Goal: Use online tool/utility: Use online tool/utility

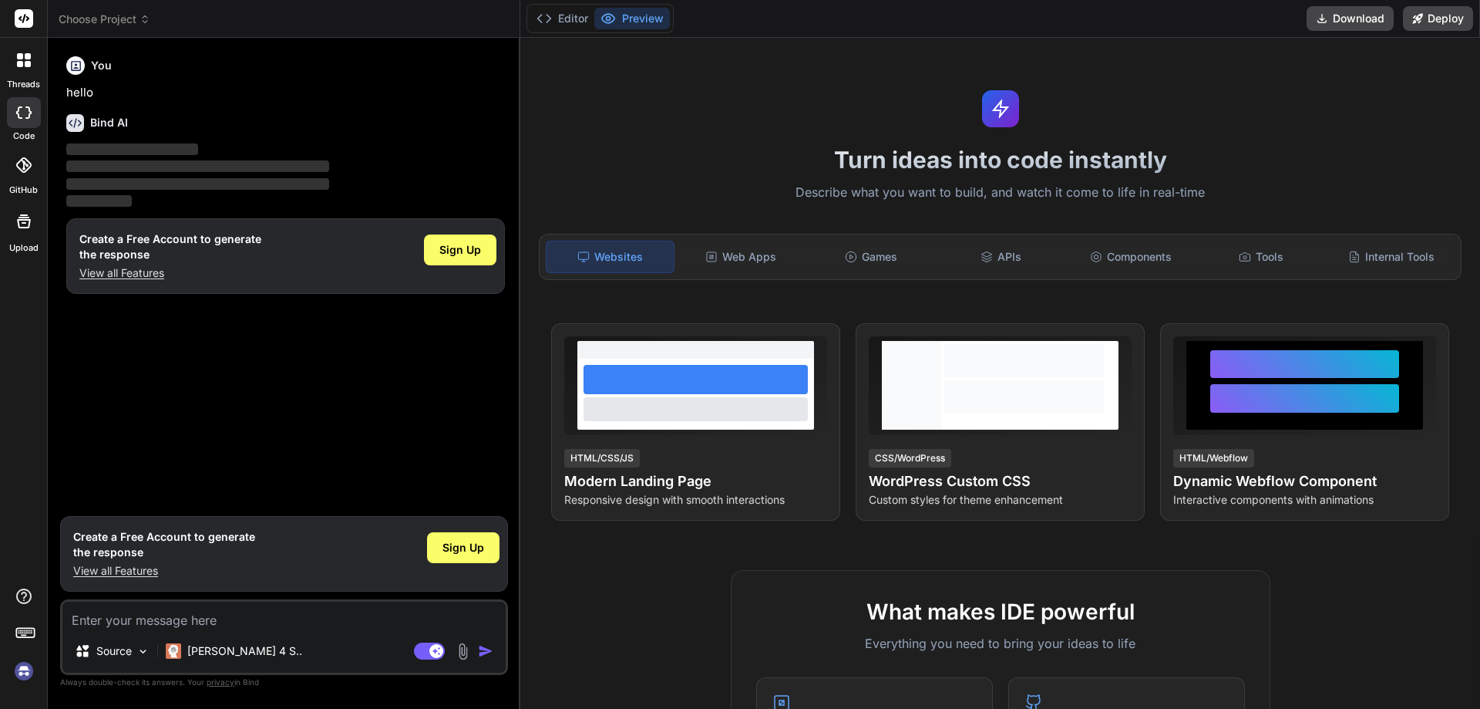
type textarea "x"
click at [136, 619] on textarea at bounding box center [283, 615] width 443 height 28
type textarea "C"
type textarea "x"
type textarea "Cr"
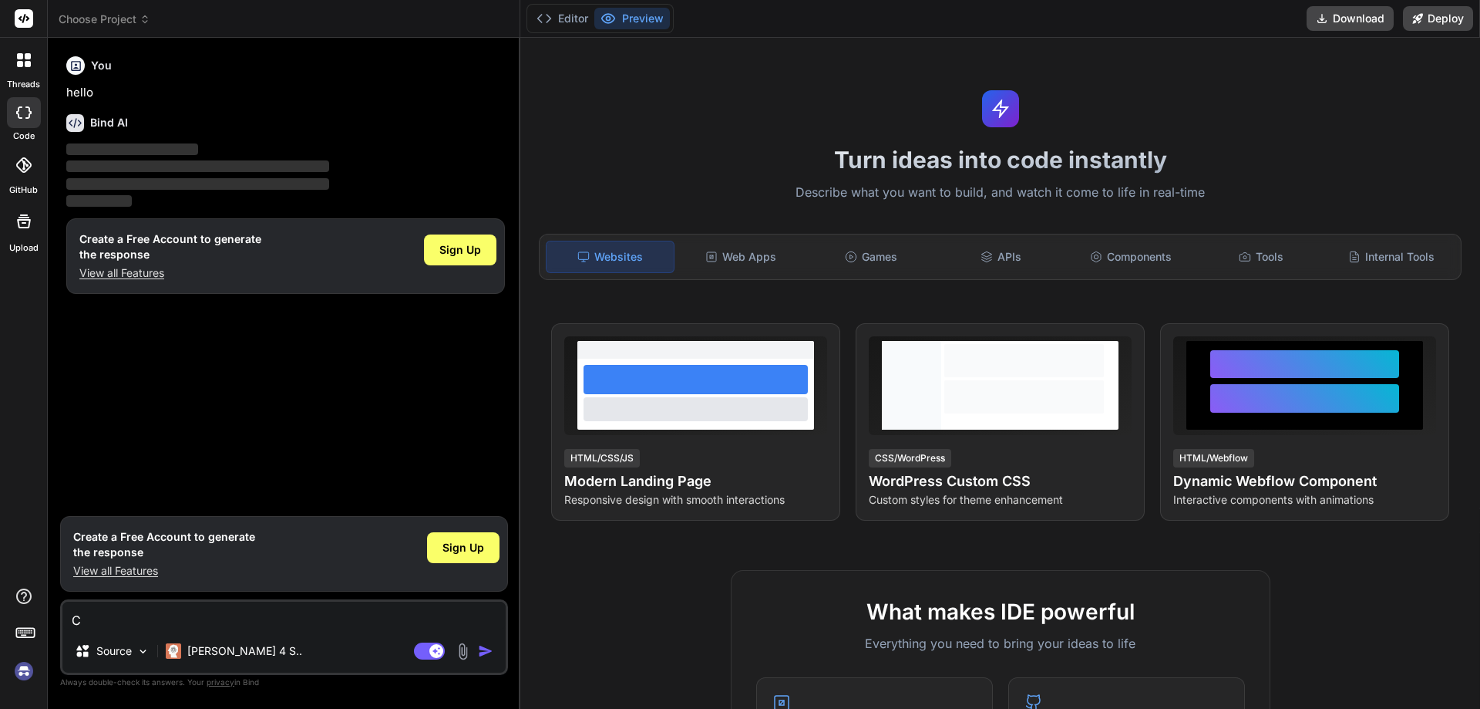
type textarea "x"
type textarea "Cre"
type textarea "x"
type textarea "Crea"
type textarea "x"
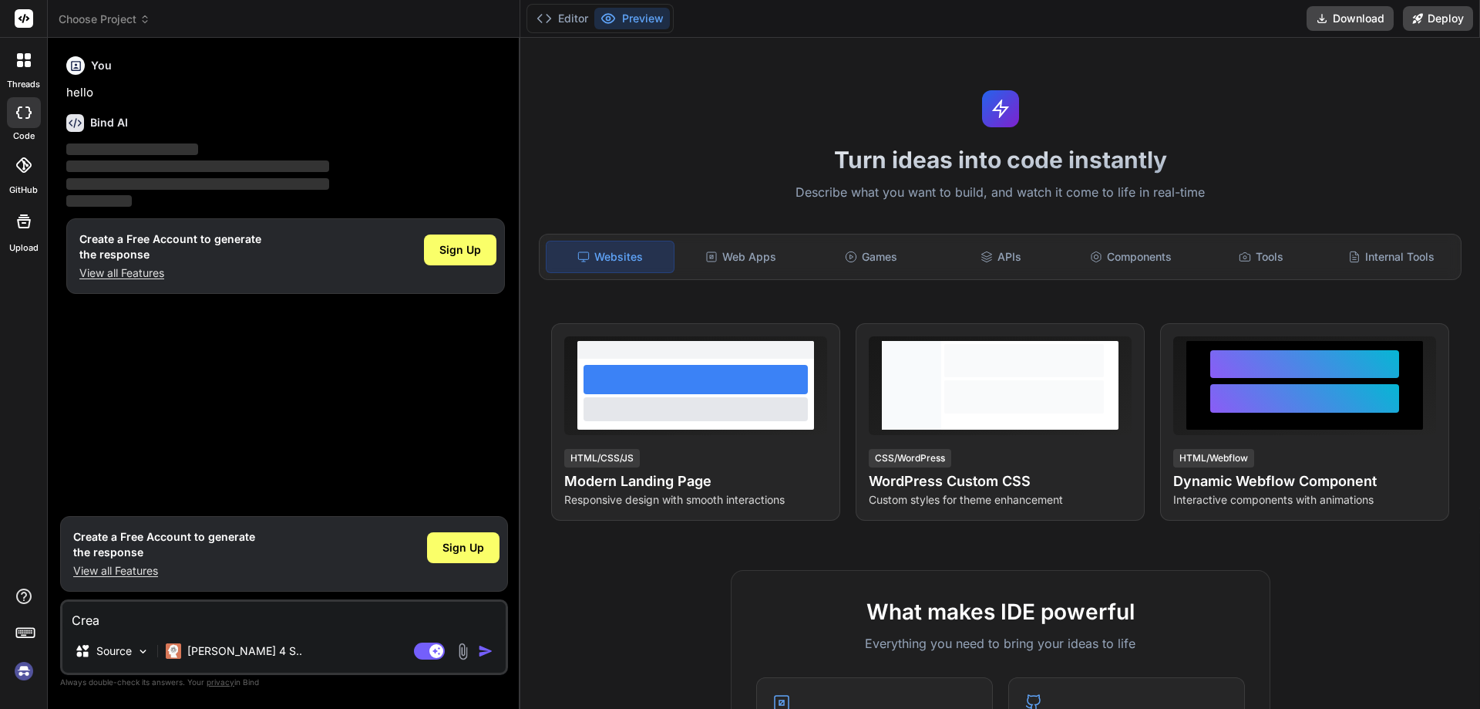
type textarea "Crea"
type textarea "x"
type textarea "Crea u"
type textarea "x"
type textarea "Crea un"
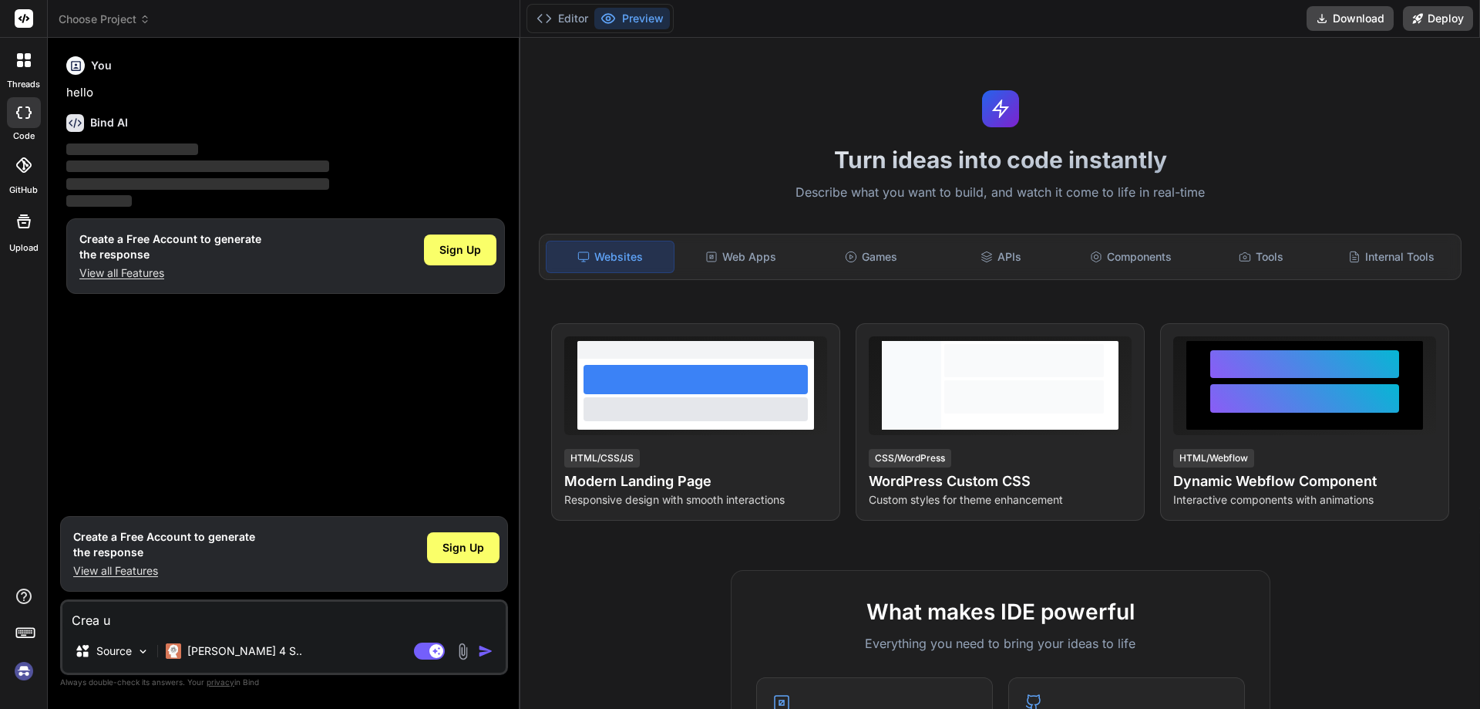
type textarea "x"
type textarea "Crea un"
type textarea "x"
type textarea "Crea un s"
type textarea "x"
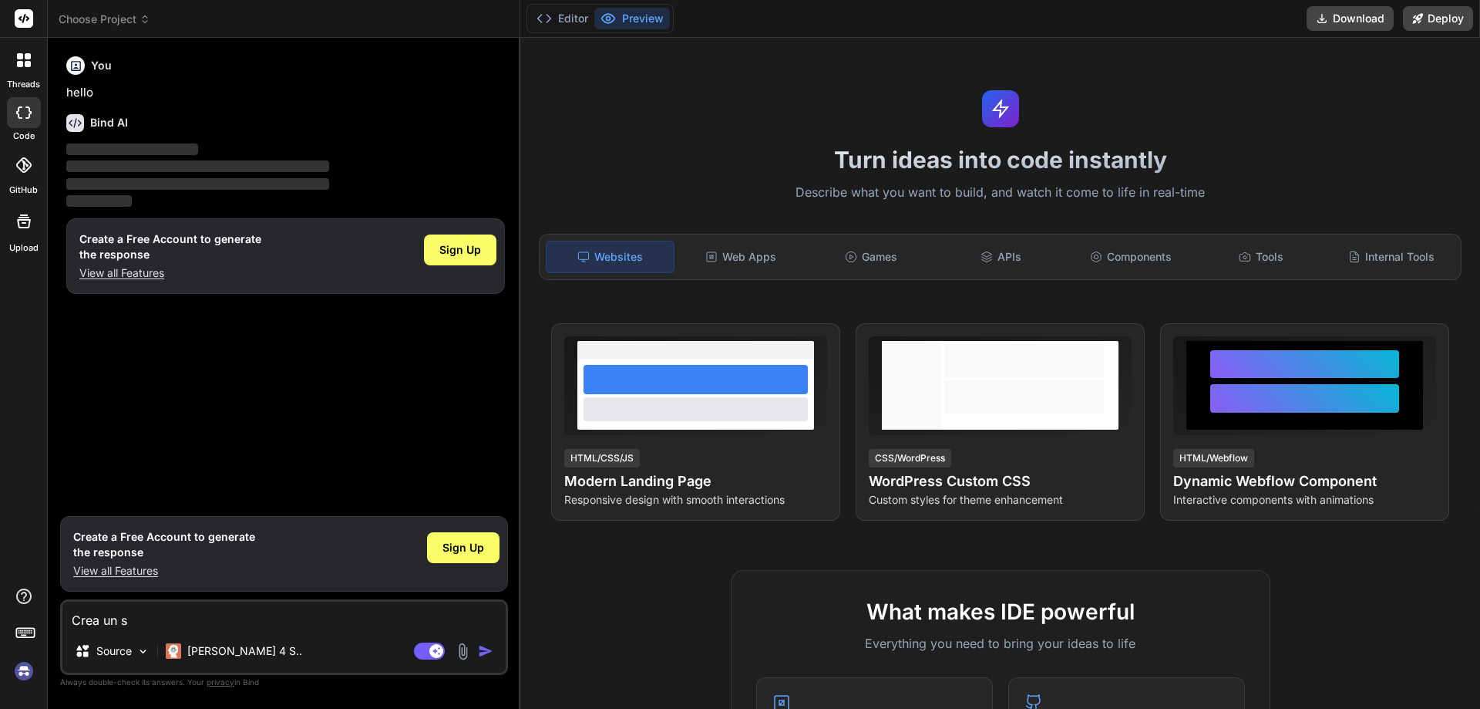
type textarea "Crea un so"
type textarea "x"
type textarea "Crea un sof"
type textarea "x"
type textarea "Crea un soft"
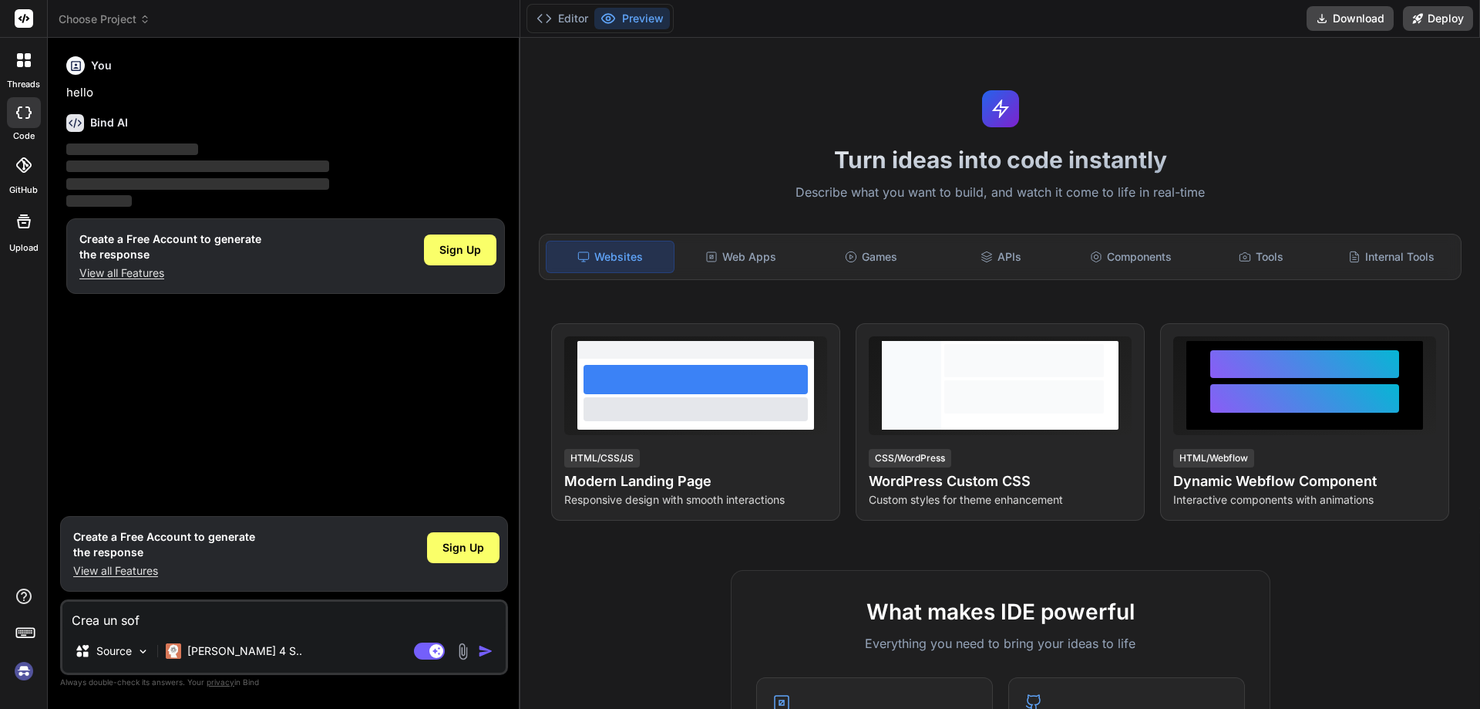
type textarea "x"
type textarea "Crea un softw"
type textarea "x"
type textarea "Crea un softwa"
type textarea "x"
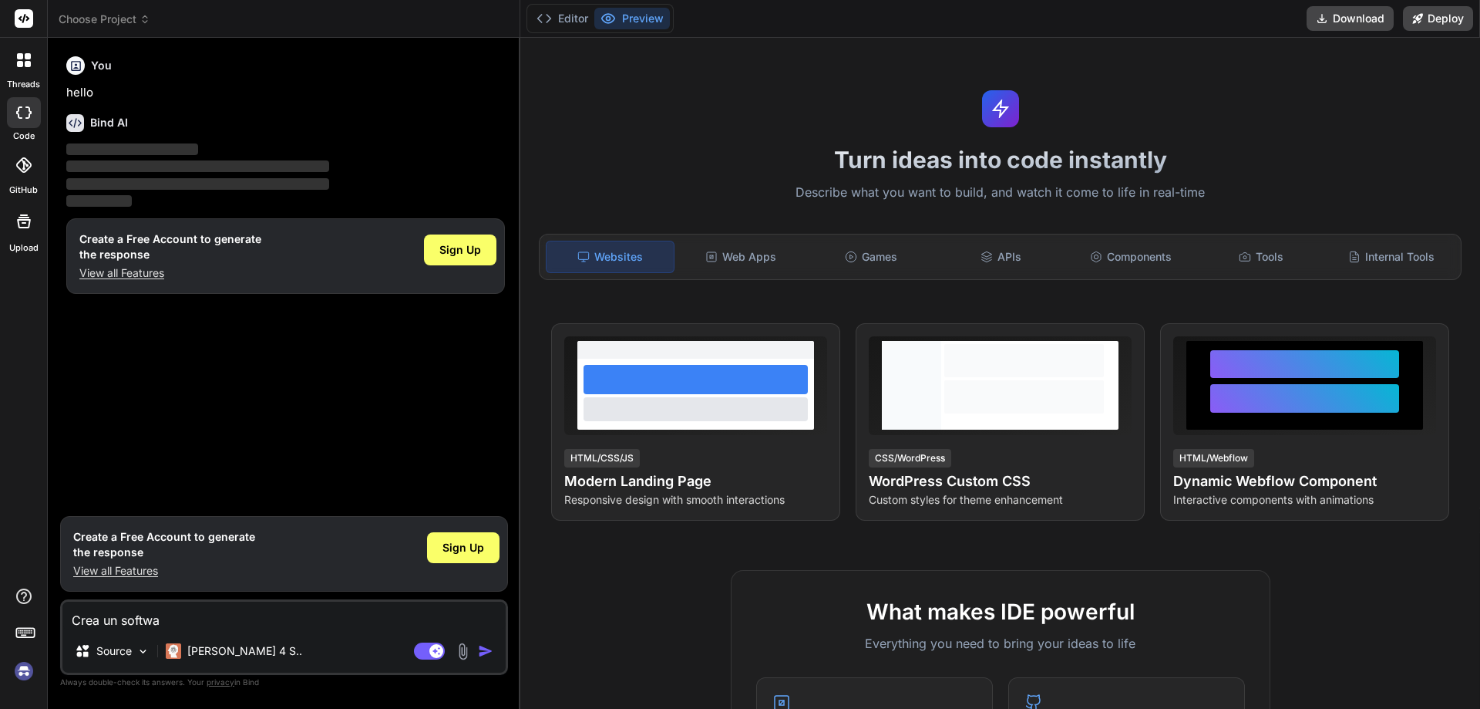
type textarea "Crea un softwar"
type textarea "x"
type textarea "Crea un software"
type textarea "x"
type textarea "Crea un software"
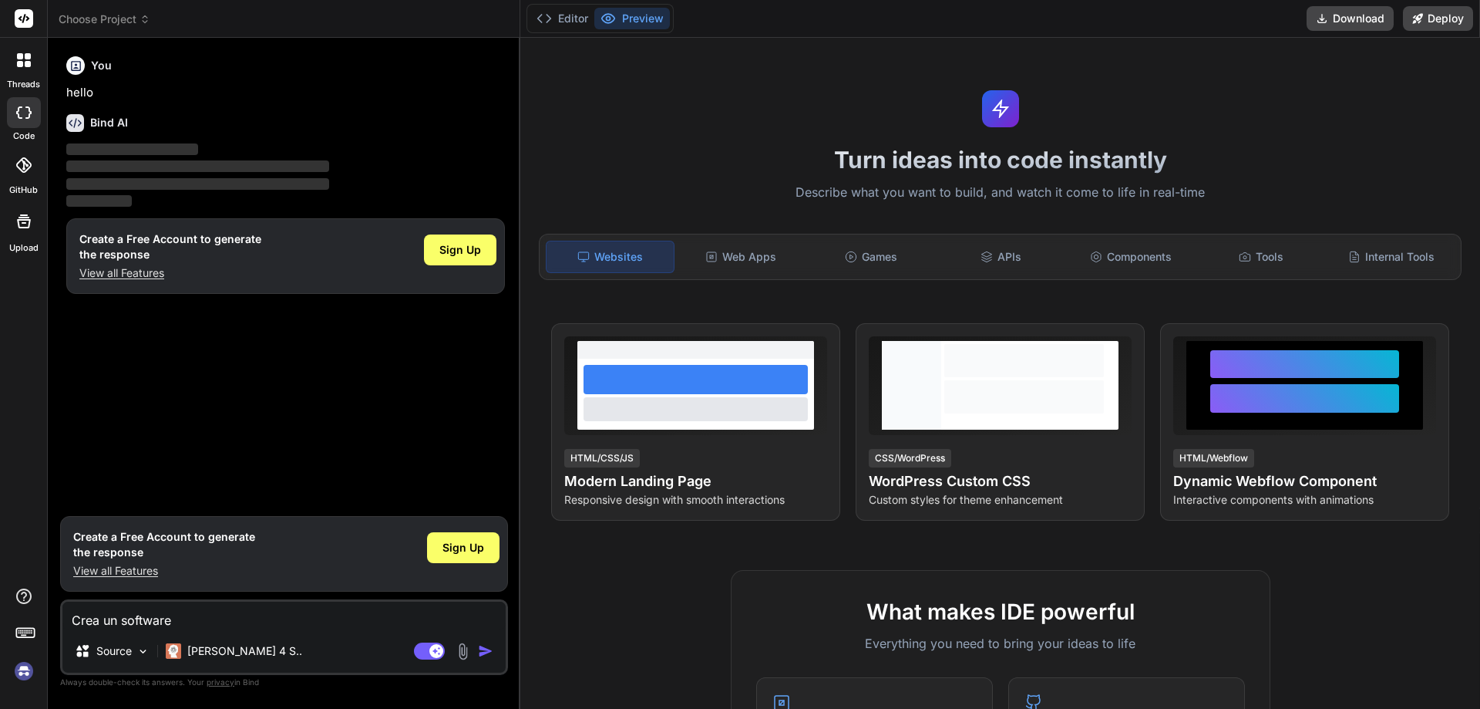
type textarea "x"
type textarea "Crea un software p"
type textarea "x"
type textarea "Crea un software pe"
type textarea "x"
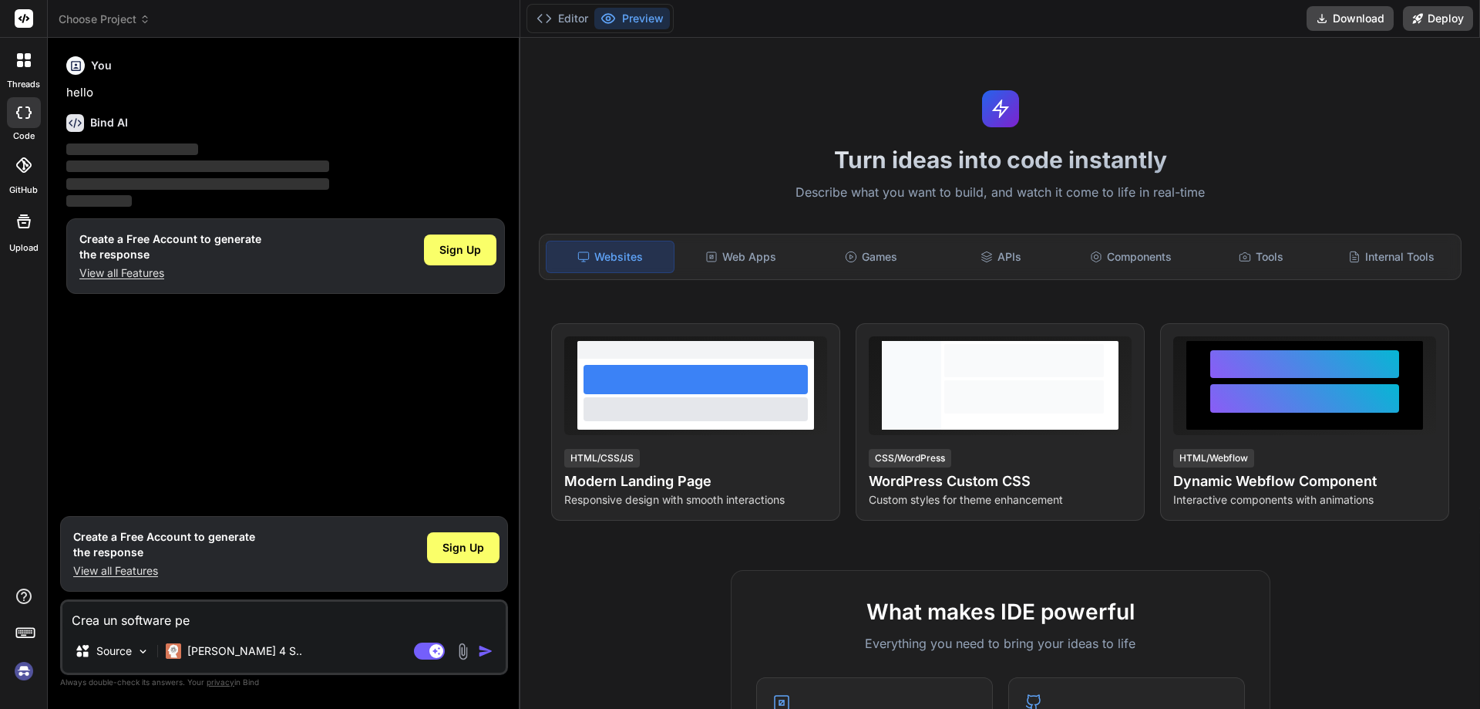
type textarea "Crea un software per"
type textarea "x"
type textarea "Crea un software per"
type textarea "x"
type textarea "Crea un software per l"
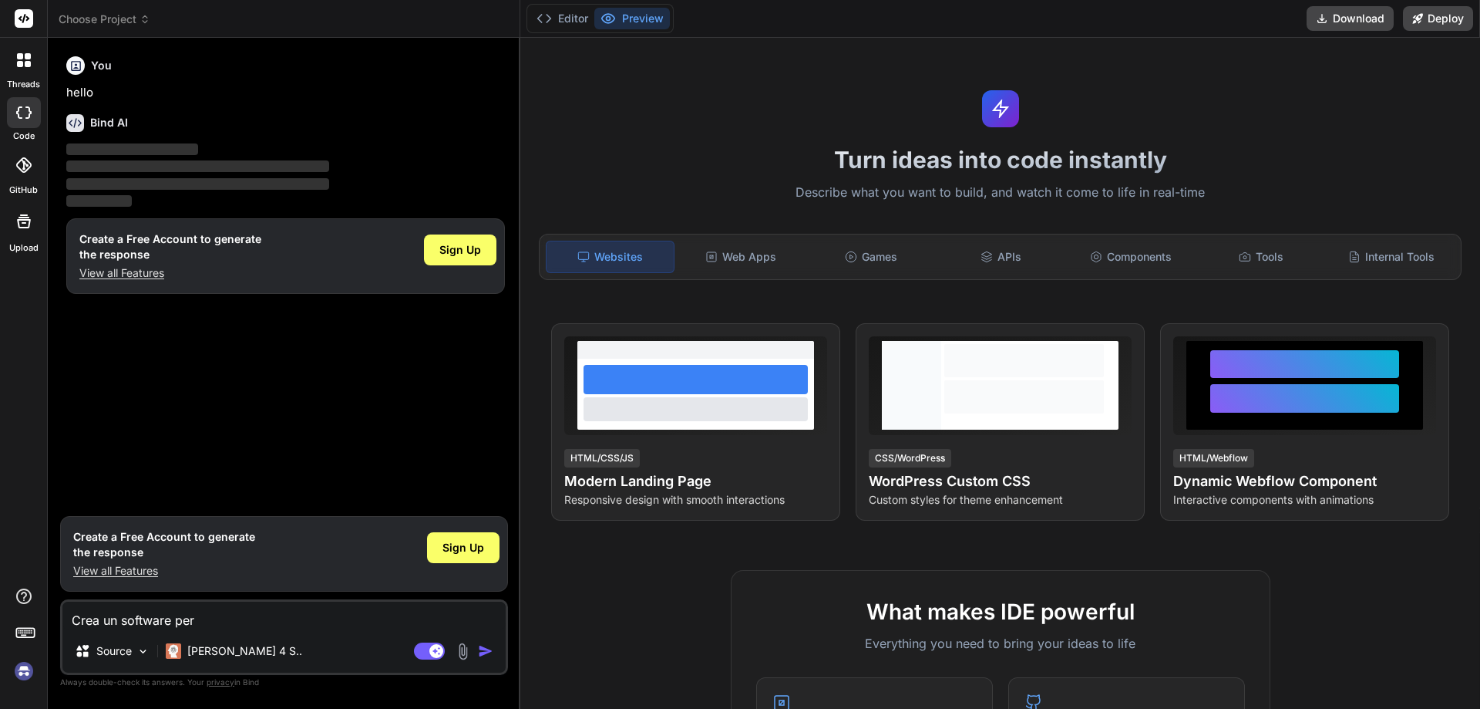
type textarea "x"
type textarea "Crea un software per la"
type textarea "x"
type textarea "Crea un software per la"
type textarea "x"
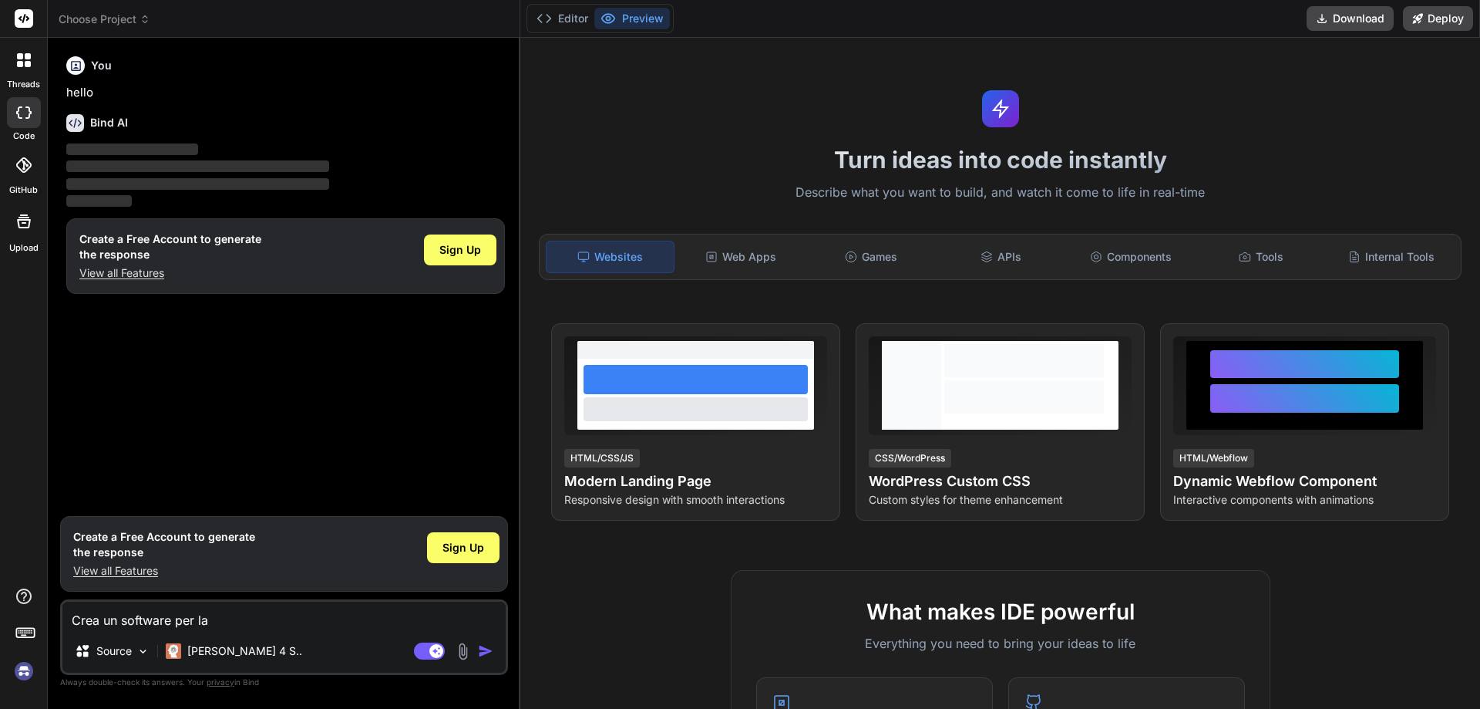
type textarea "Crea un software per la g"
type textarea "x"
type textarea "Crea un software per la ge"
type textarea "x"
type textarea "Crea un software per la ges"
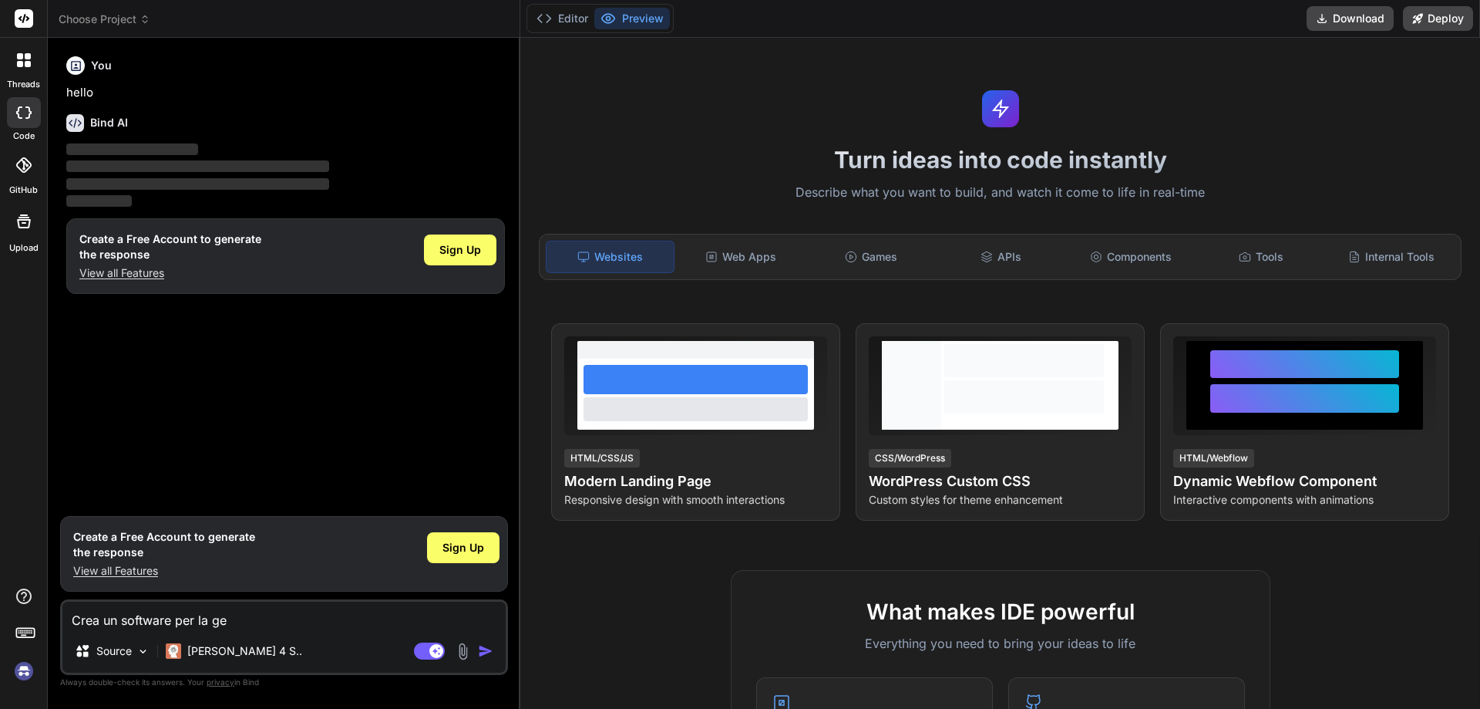
type textarea "x"
type textarea "Crea un software per la gest"
type textarea "x"
type textarea "Crea un software per la gesti"
type textarea "x"
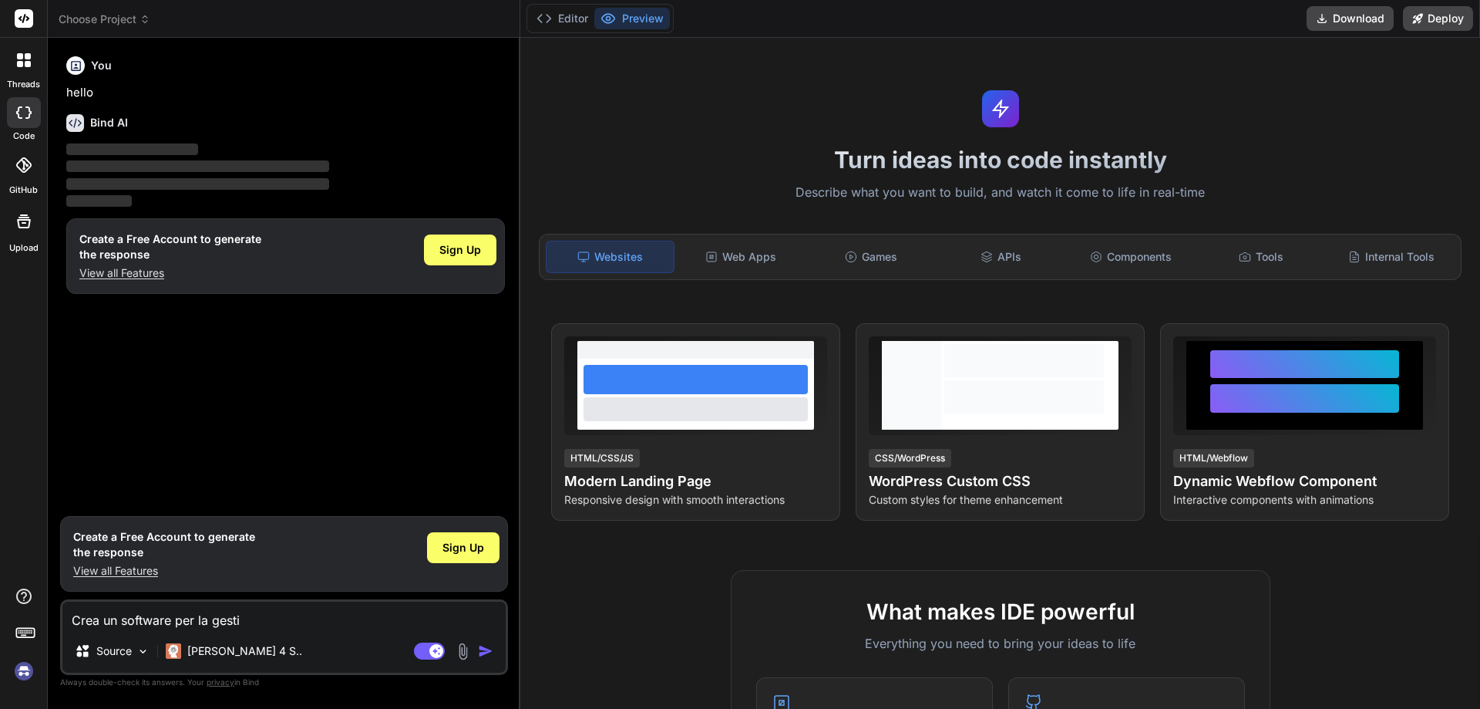
type textarea "Crea un software per la gestio"
type textarea "x"
type textarea "Crea un software per la gestion"
type textarea "x"
type textarea "Crea un software per la gestione"
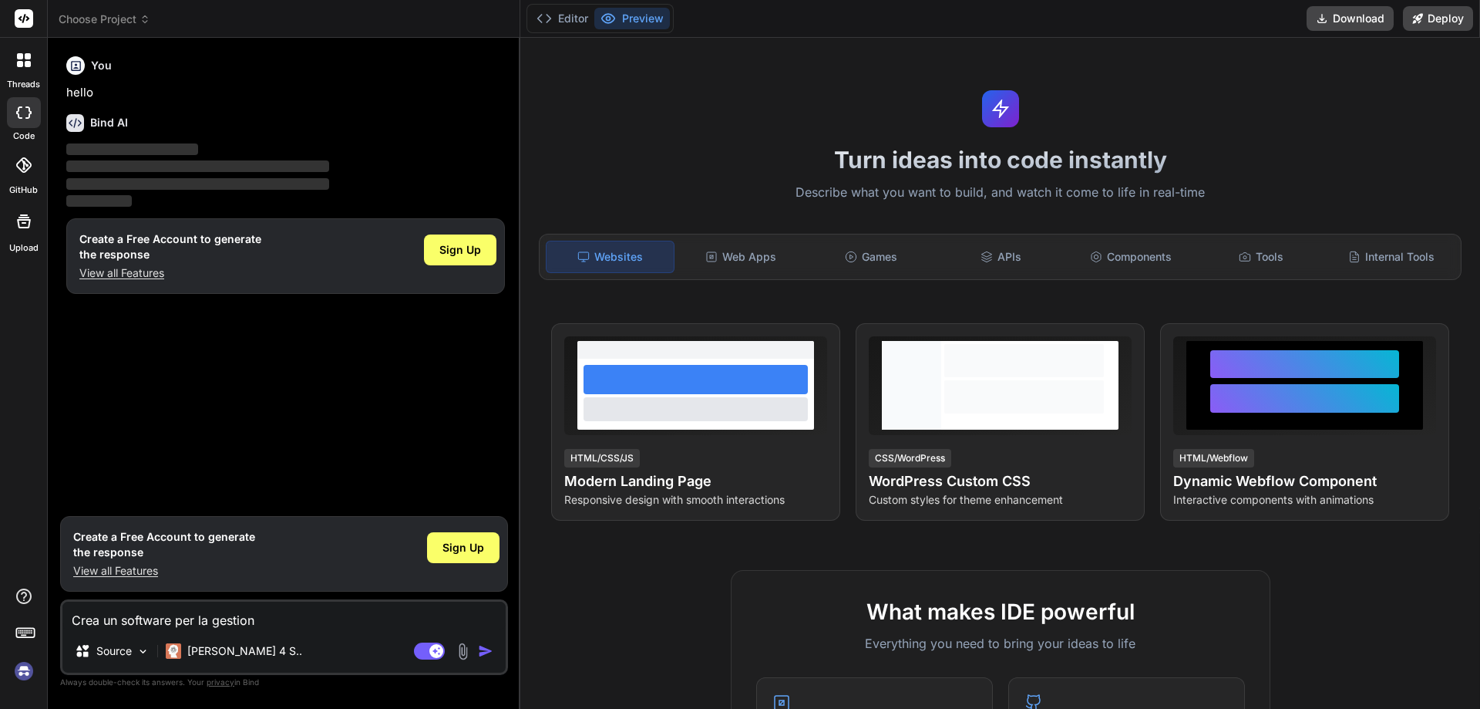
type textarea "x"
type textarea "Crea un software per la gestione"
type textarea "x"
type textarea "Crea un software per la gestione d"
type textarea "x"
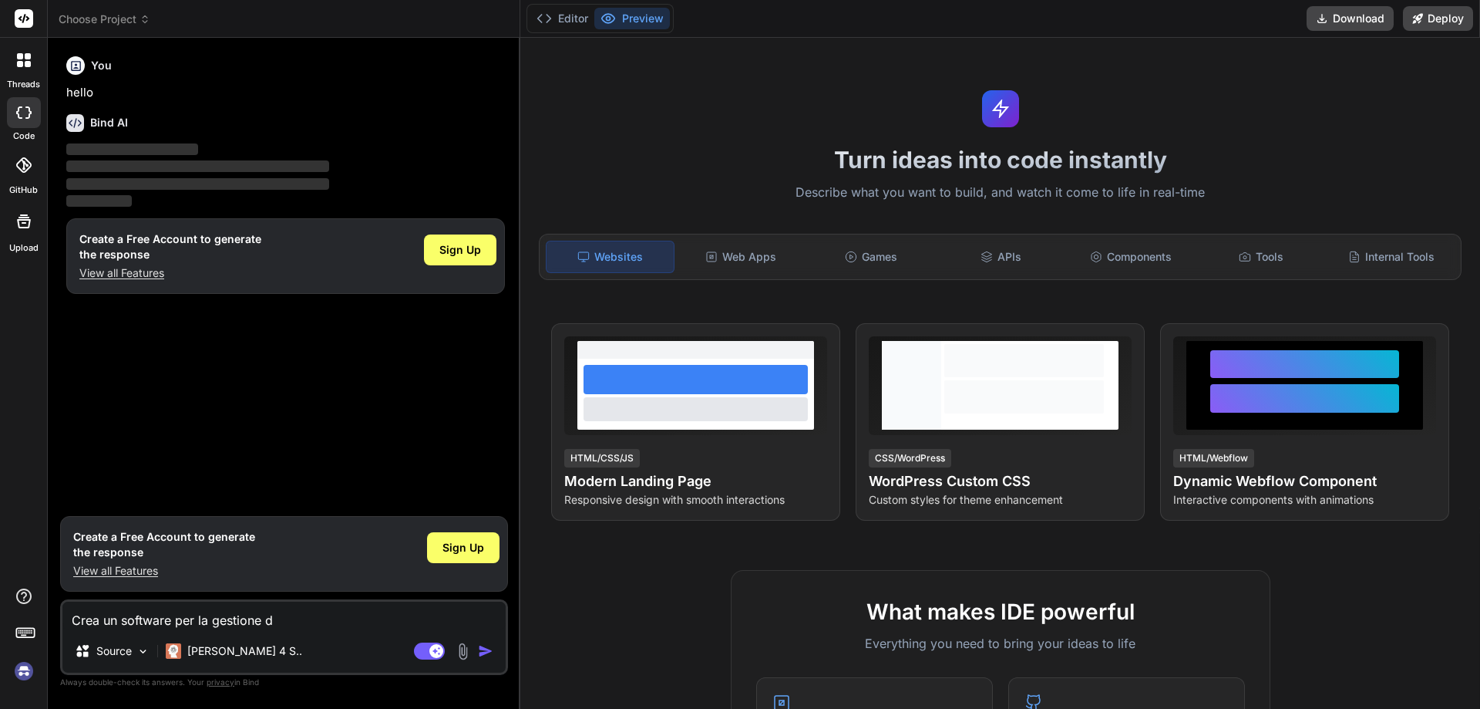
type textarea "Crea un software per la gestione de"
type textarea "x"
type textarea "Crea un software per la gestione del"
type textarea "x"
type textarea "Crea un software per la gestione dell"
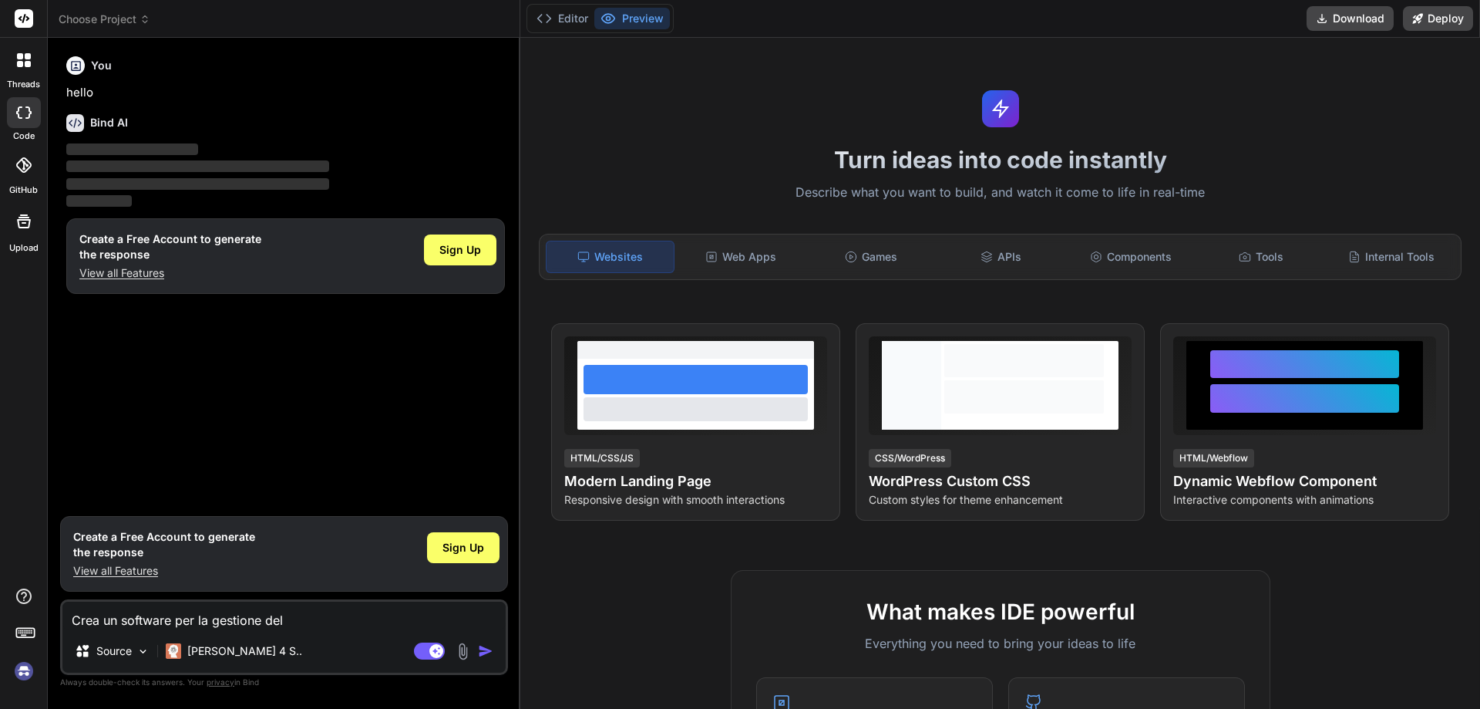
type textarea "x"
type textarea "Crea un software per la gestione delle"
type textarea "x"
type textarea "Crea un software per la gestione delle"
type textarea "x"
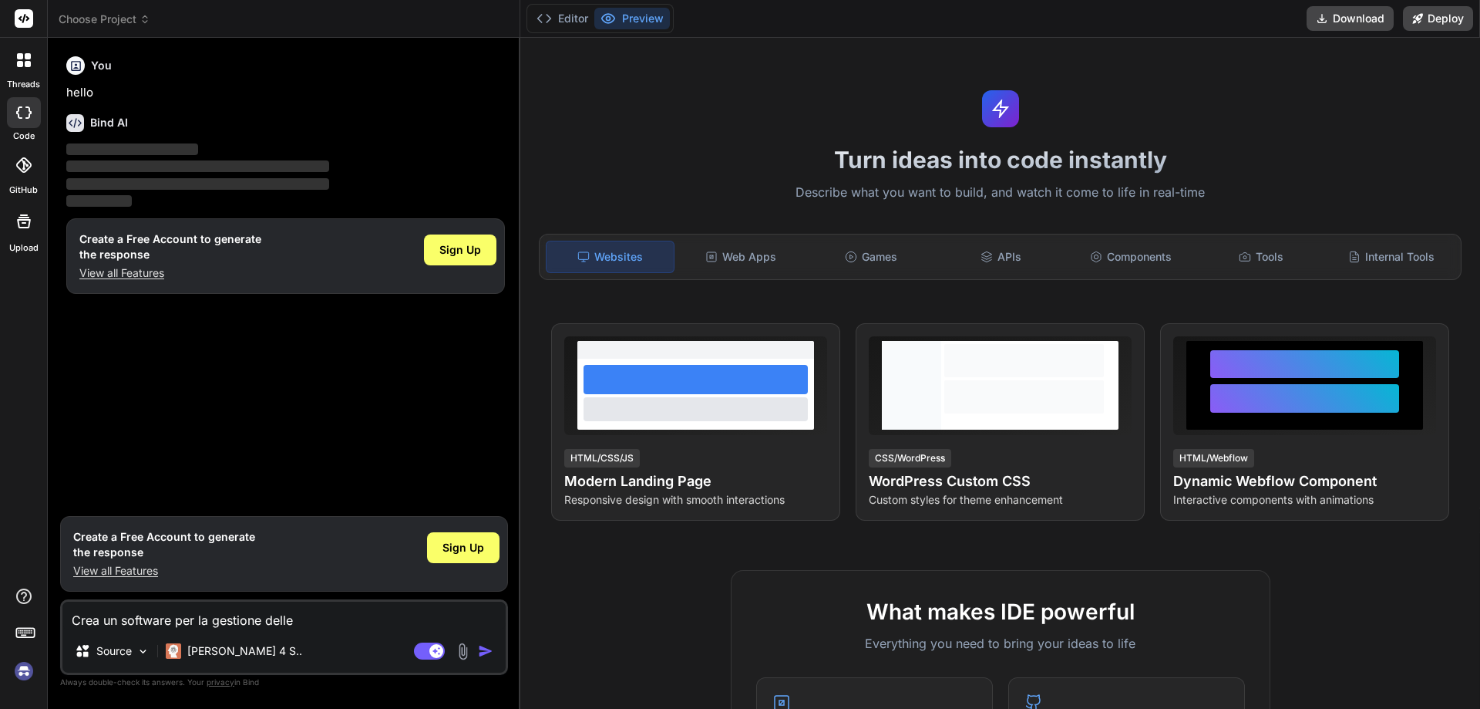
type textarea "Crea un software per la gestione delle p"
type textarea "x"
type textarea "Crea un software per la gestione delle pr"
type textarea "x"
type textarea "Crea un software per la gestione delle pre"
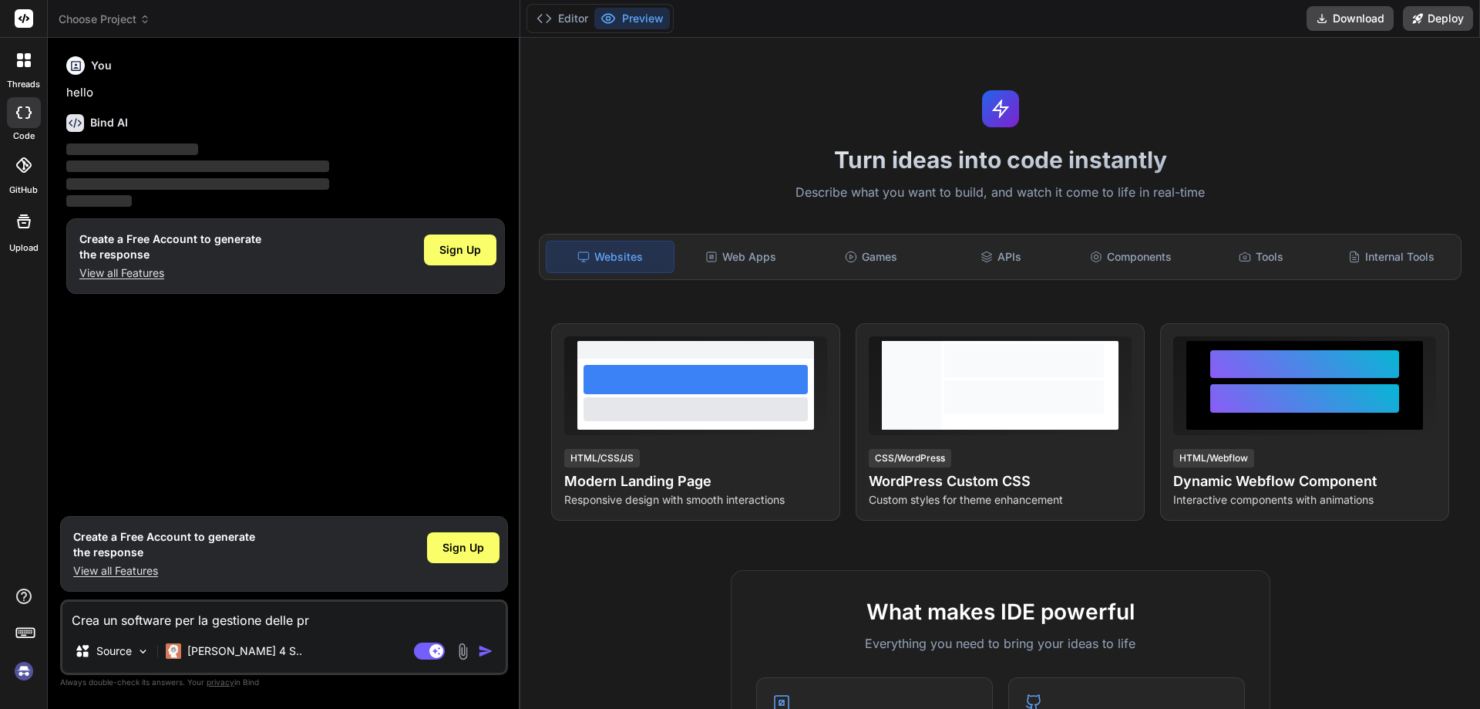
type textarea "x"
type textarea "Crea un software per la gestione delle pres"
type textarea "x"
type textarea "Crea un software per la gestione delle prese"
type textarea "x"
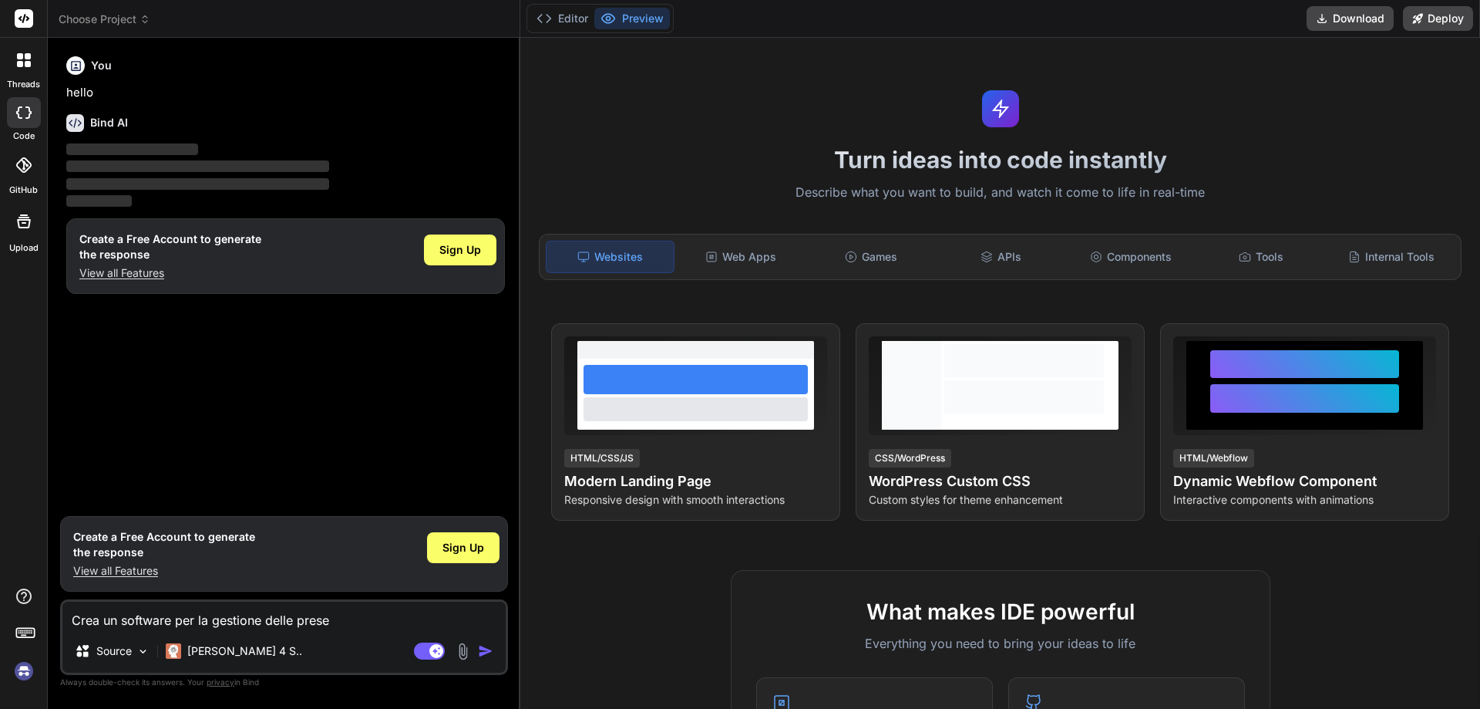
type textarea "Crea un software per la gestione delle presen"
type textarea "x"
type textarea "Crea un software per la gestione delle presenz"
type textarea "x"
type textarea "Crea un software per la gestione delle presenze"
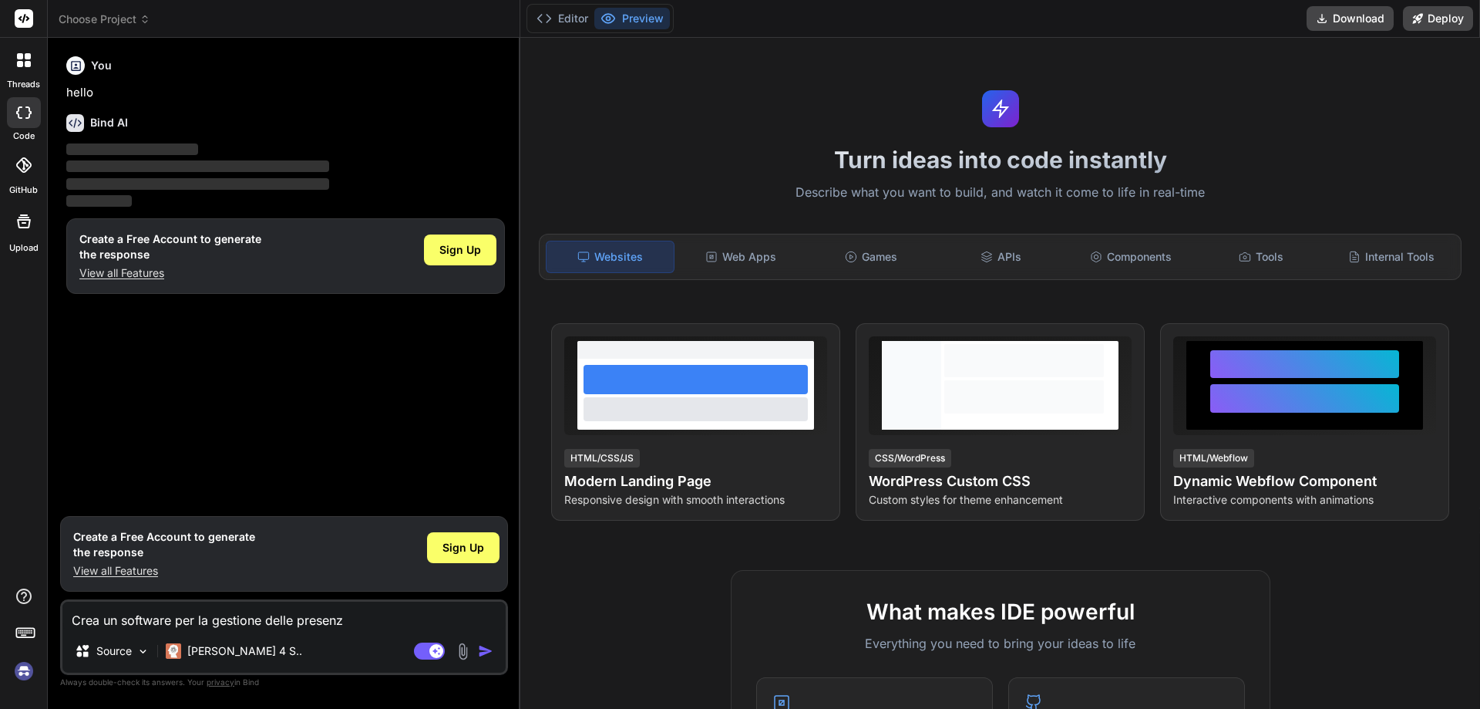
type textarea "x"
type textarea "Crea un software per la gestione delle presenze"
type textarea "x"
type textarea "Crea un software per la gestione delle presenze m"
type textarea "x"
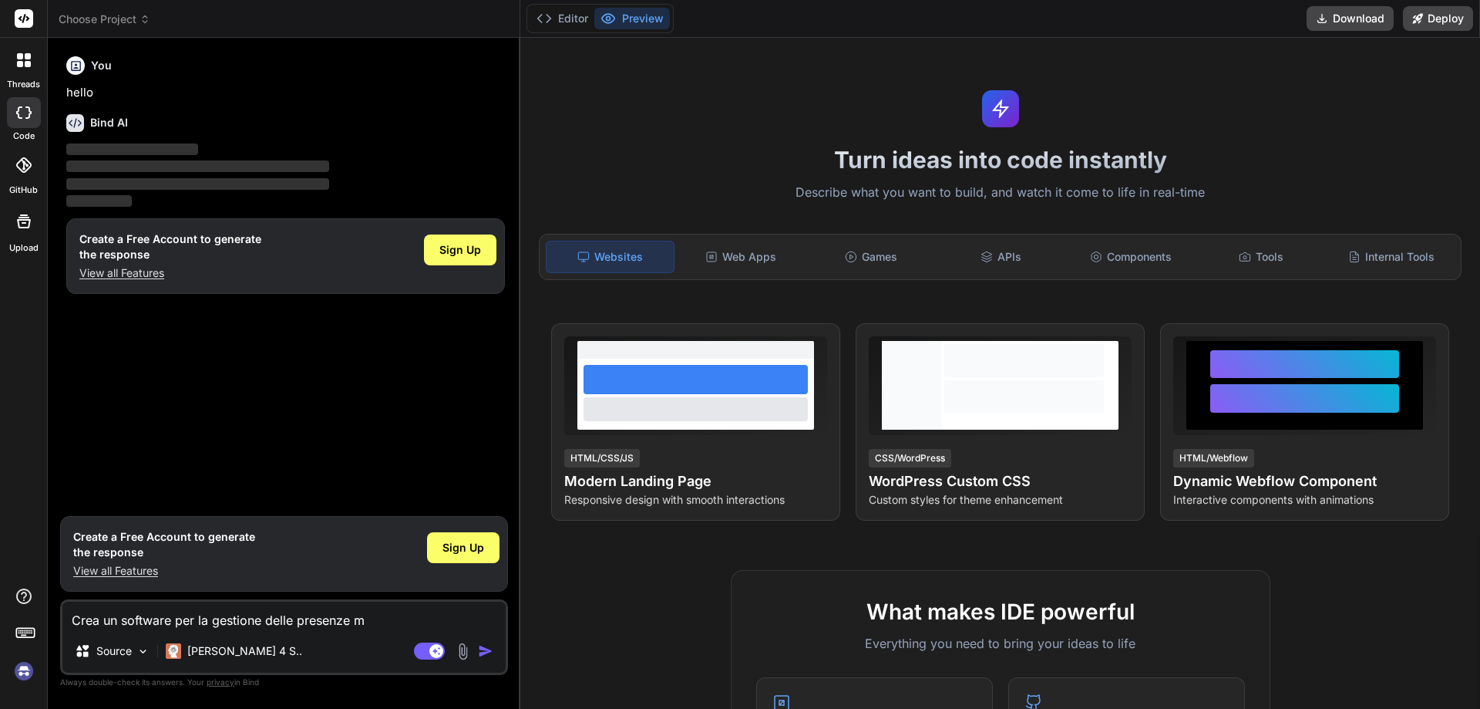
type textarea "Crea un software per la gestione delle presenze me"
type textarea "x"
type textarea "Crea un software per la gestione delle presenze men"
type textarea "x"
type textarea "Crea un software per la gestione delle presenze mens"
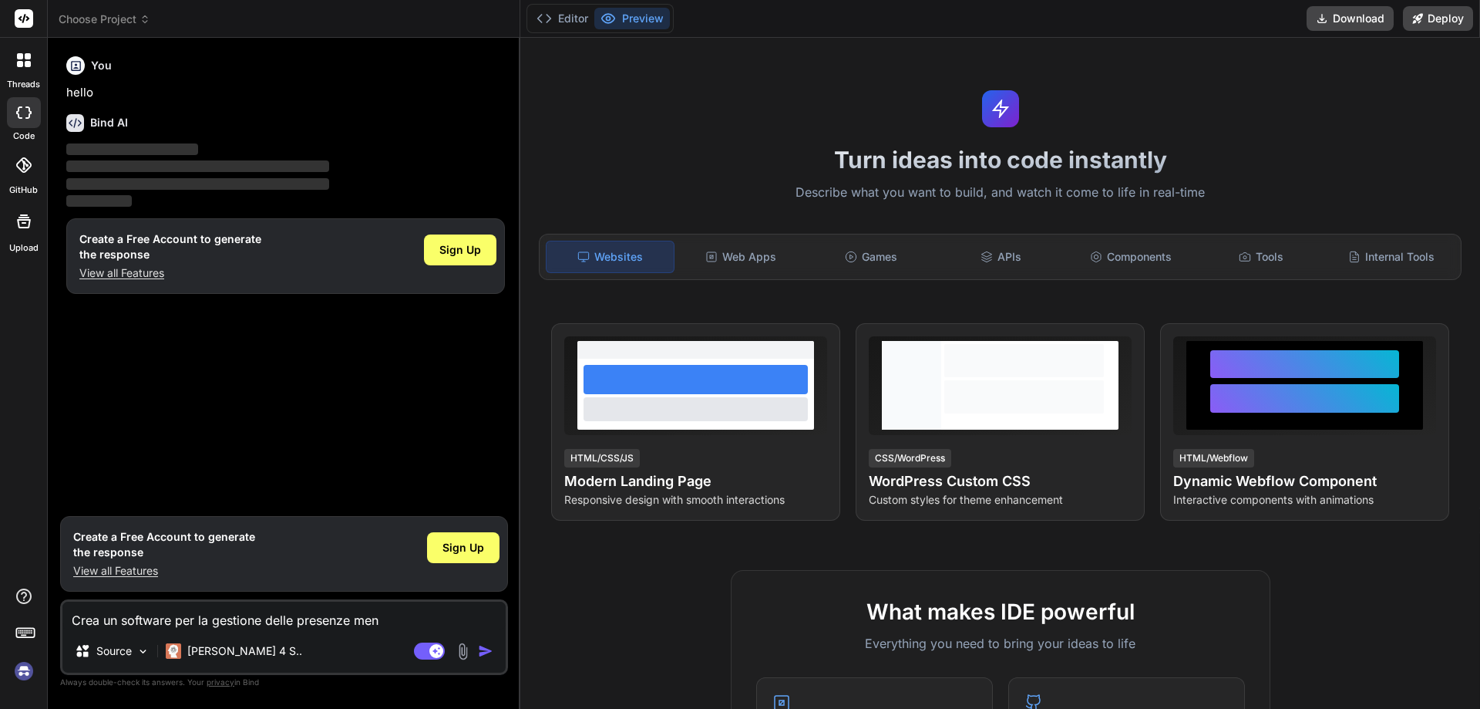
type textarea "x"
type textarea "Crea un software per la gestione delle presenze mensi"
type textarea "x"
type textarea "Crea un software per la gestione delle presenze mensil"
type textarea "x"
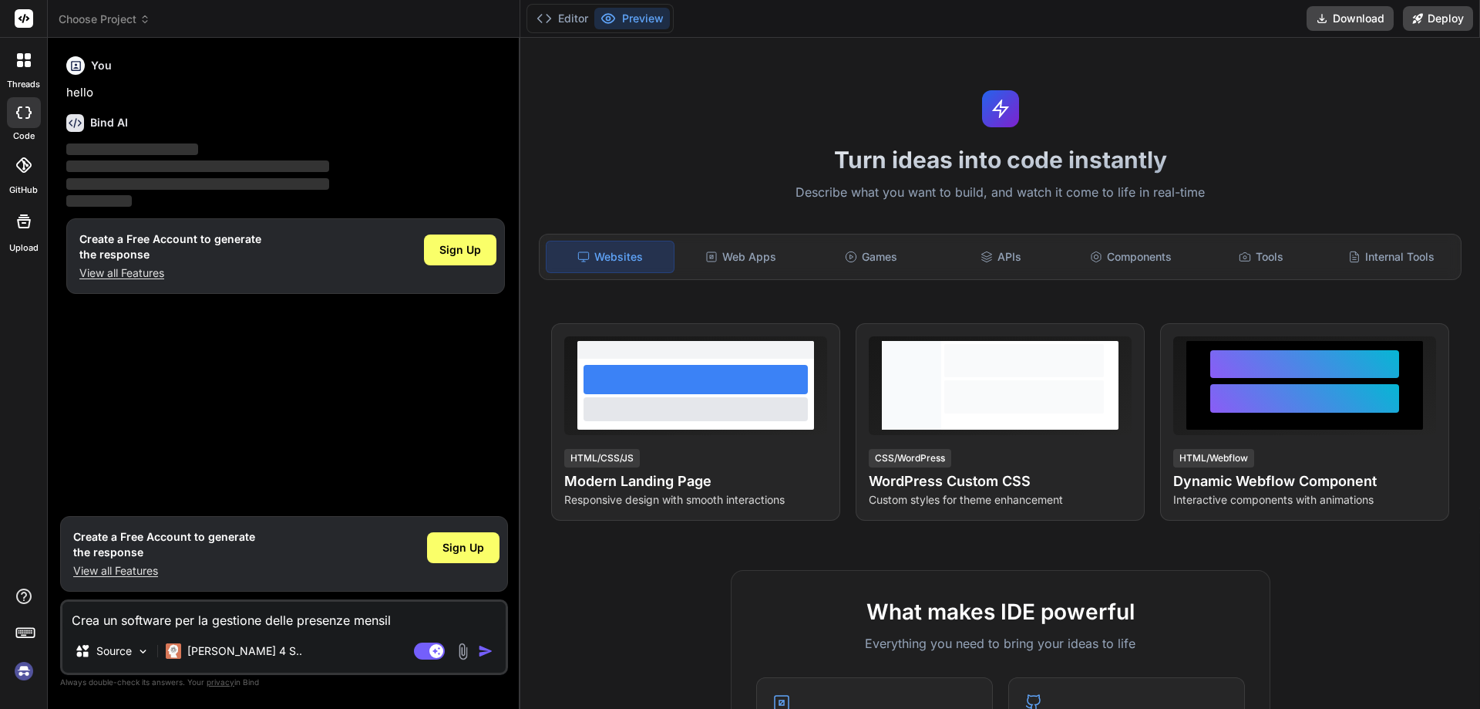
type textarea "Crea un software per la gestione delle presenze mensili"
type textarea "x"
type textarea "Crea un software per la gestione delle presenze mensili"
type textarea "x"
type textarea "Crea un software per la gestione delle presenze mensili d"
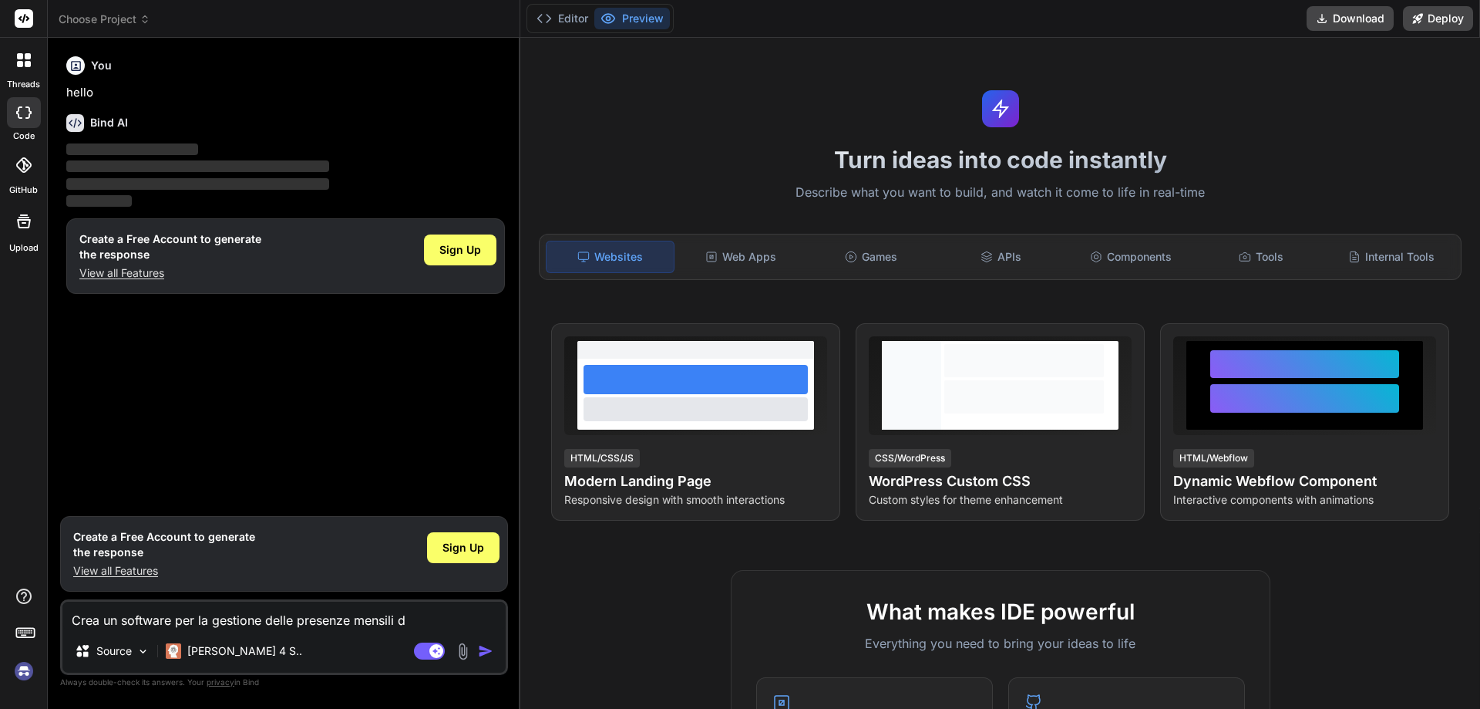
type textarea "x"
type textarea "Crea un software per la gestione delle presenze mensili de"
type textarea "x"
type textarea "Crea un software per la gestione delle presenze mensili dei"
type textarea "x"
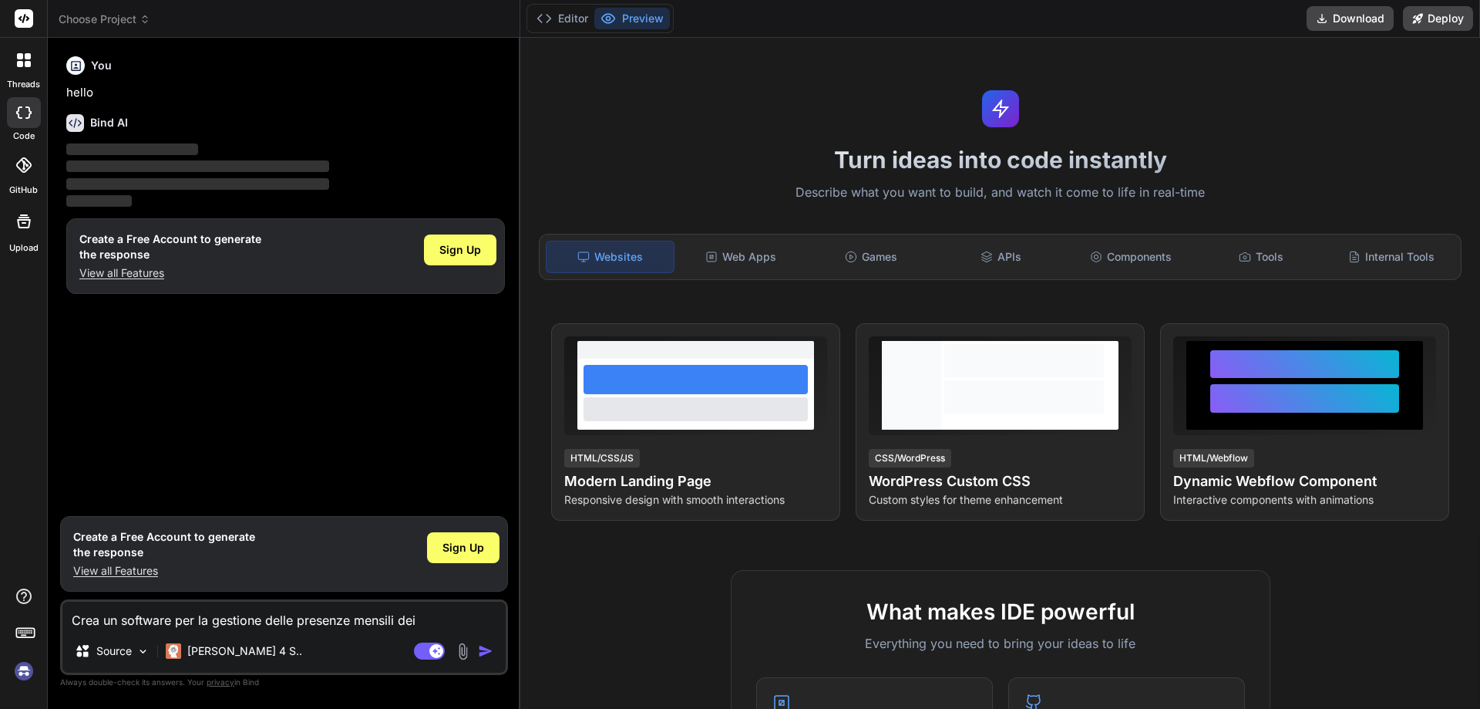
type textarea "Crea un software per la gestione delle presenze mensili dei"
type textarea "x"
type textarea "Crea un software per la gestione delle presenze mensili dei l"
type textarea "x"
type textarea "Crea un software per la gestione delle presenze mensili dei la"
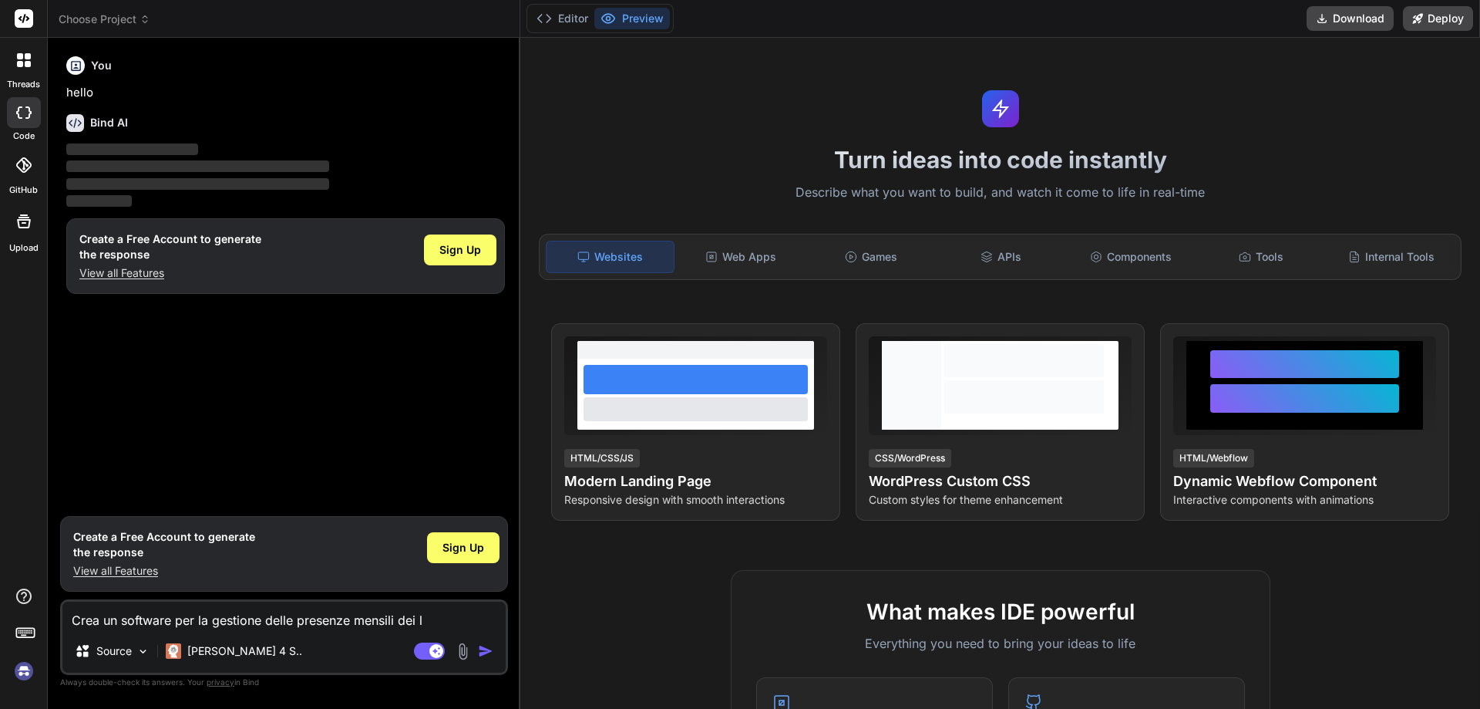
type textarea "x"
type textarea "Crea un software per la gestione delle presenze mensili dei lav"
type textarea "x"
type textarea "Crea un software per la gestione delle presenze mensili dei lavo"
type textarea "x"
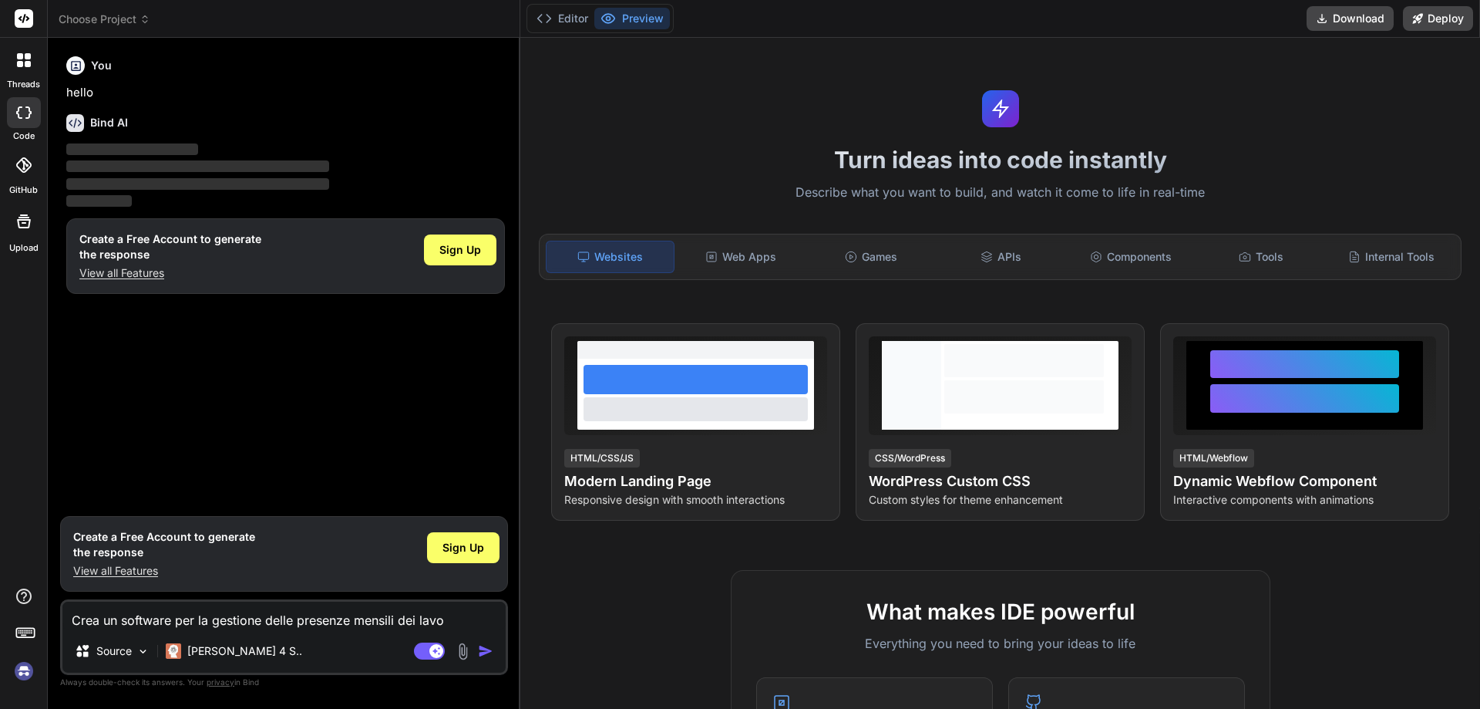
type textarea "Crea un software per la gestione delle presenze mensili dei lavor"
type textarea "x"
type textarea "Crea un software per la gestione delle presenze mensili dei lavora"
type textarea "x"
type textarea "Crea un software per la gestione delle presenze mensili dei lavorat"
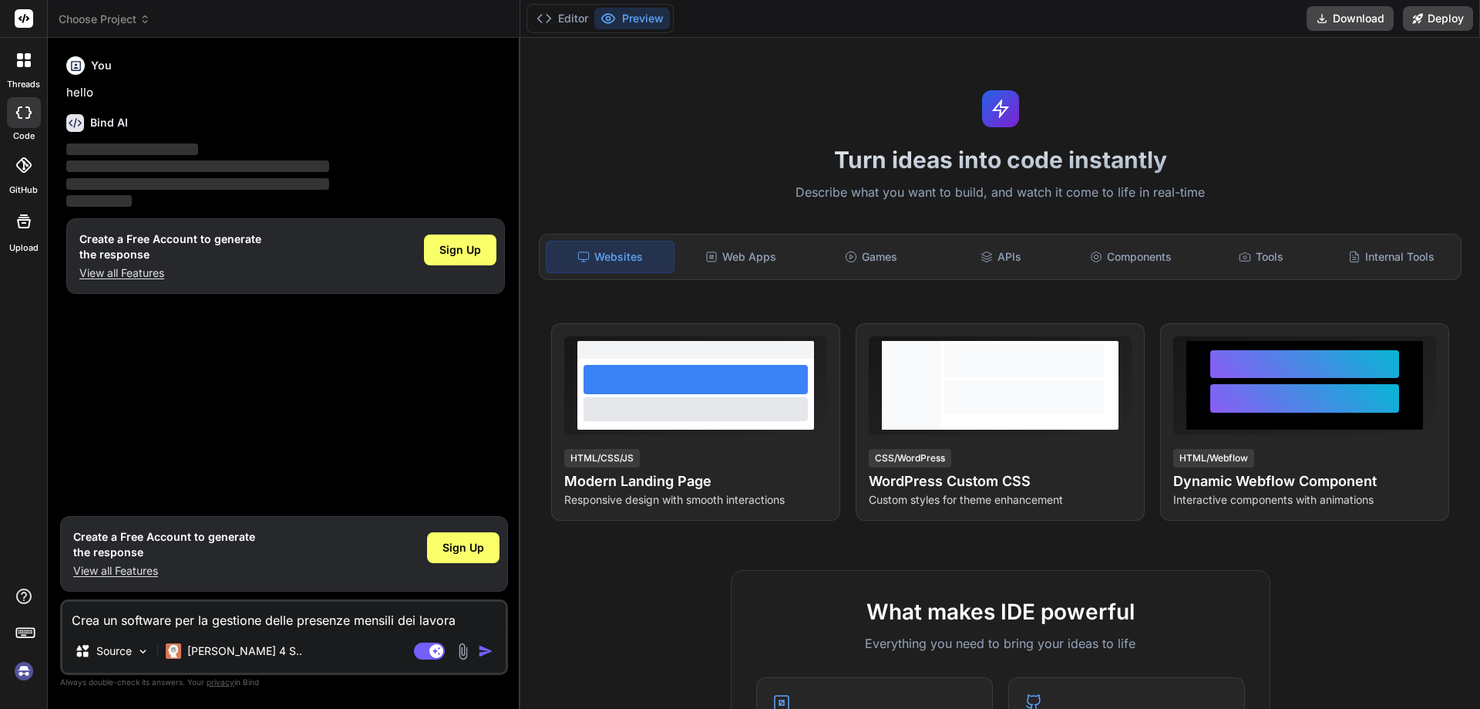
type textarea "x"
type textarea "Crea un software per la gestione delle presenze mensili dei lavorato"
type textarea "x"
type textarea "Crea un software per la gestione delle presenze mensili dei lavorator"
type textarea "x"
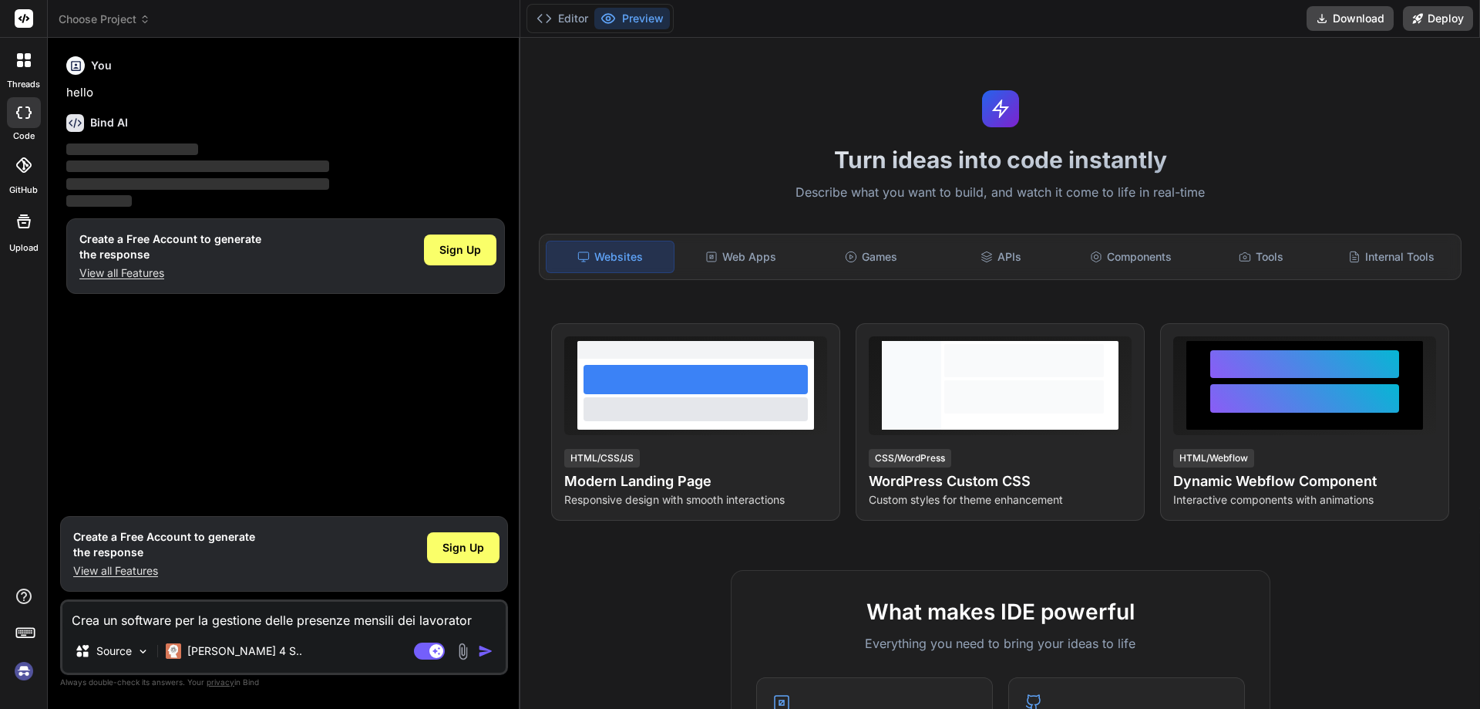
type textarea "Crea un software per la gestione delle presenze mensili dei lavoratori"
type textarea "x"
type textarea "Crea un software per la gestione delle presenze mensili dei lavoratori"
click at [490, 650] on img "button" at bounding box center [485, 650] width 15 height 15
click at [483, 652] on img "button" at bounding box center [485, 650] width 15 height 15
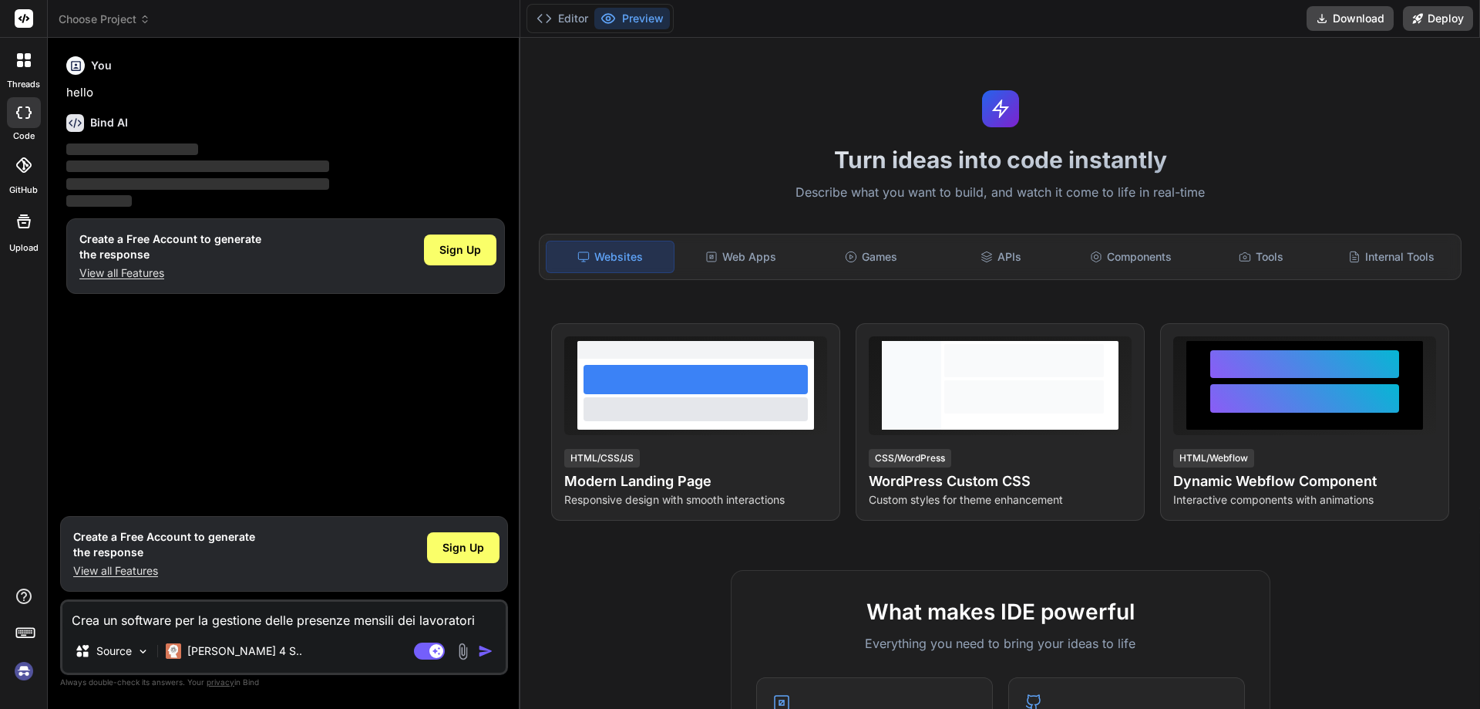
click at [480, 621] on textarea "Crea un software per la gestione delle presenze mensili dei lavoratori" at bounding box center [283, 615] width 443 height 28
click at [489, 650] on img "button" at bounding box center [485, 650] width 15 height 15
click at [111, 651] on p "Source" at bounding box center [113, 650] width 35 height 15
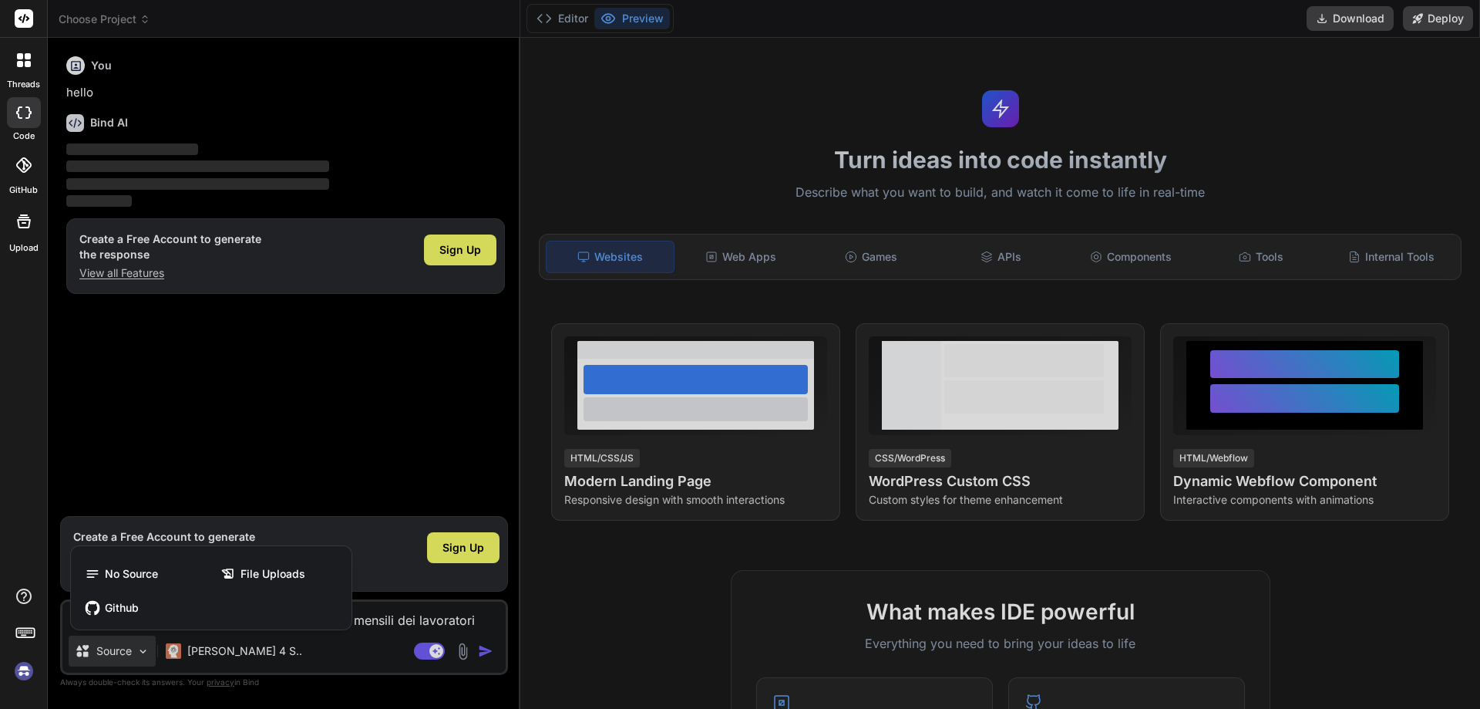
click at [114, 651] on div at bounding box center [740, 354] width 1480 height 709
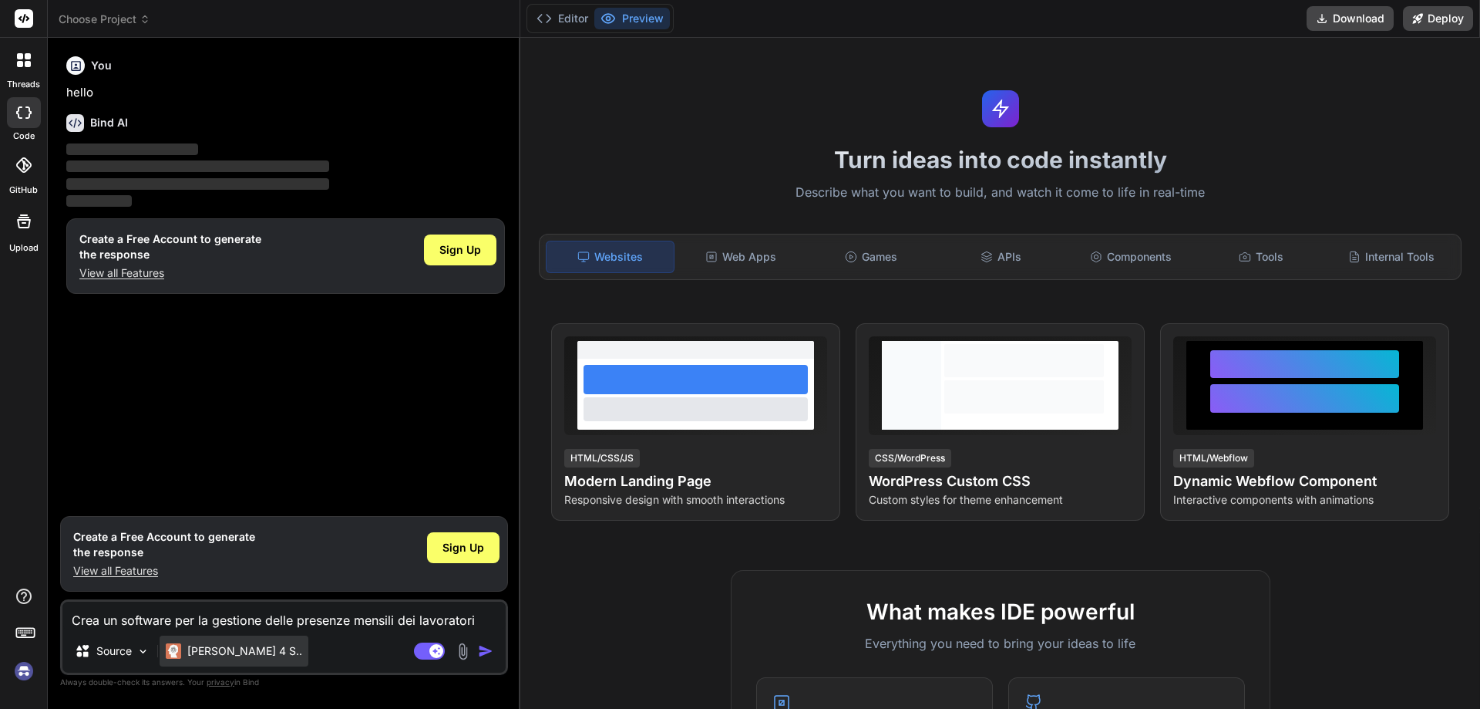
click at [209, 651] on p "[PERSON_NAME] 4 S.." at bounding box center [244, 650] width 115 height 15
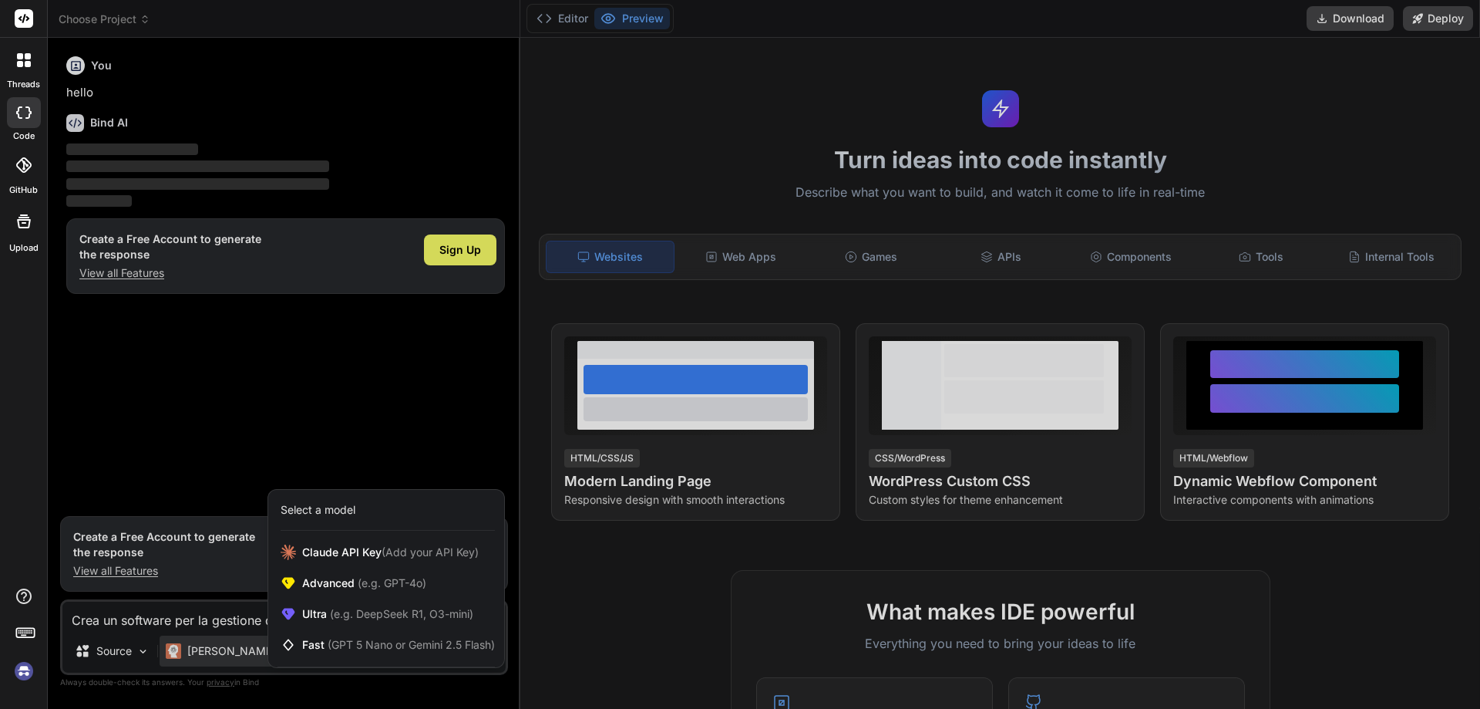
click at [285, 681] on div at bounding box center [740, 354] width 1480 height 709
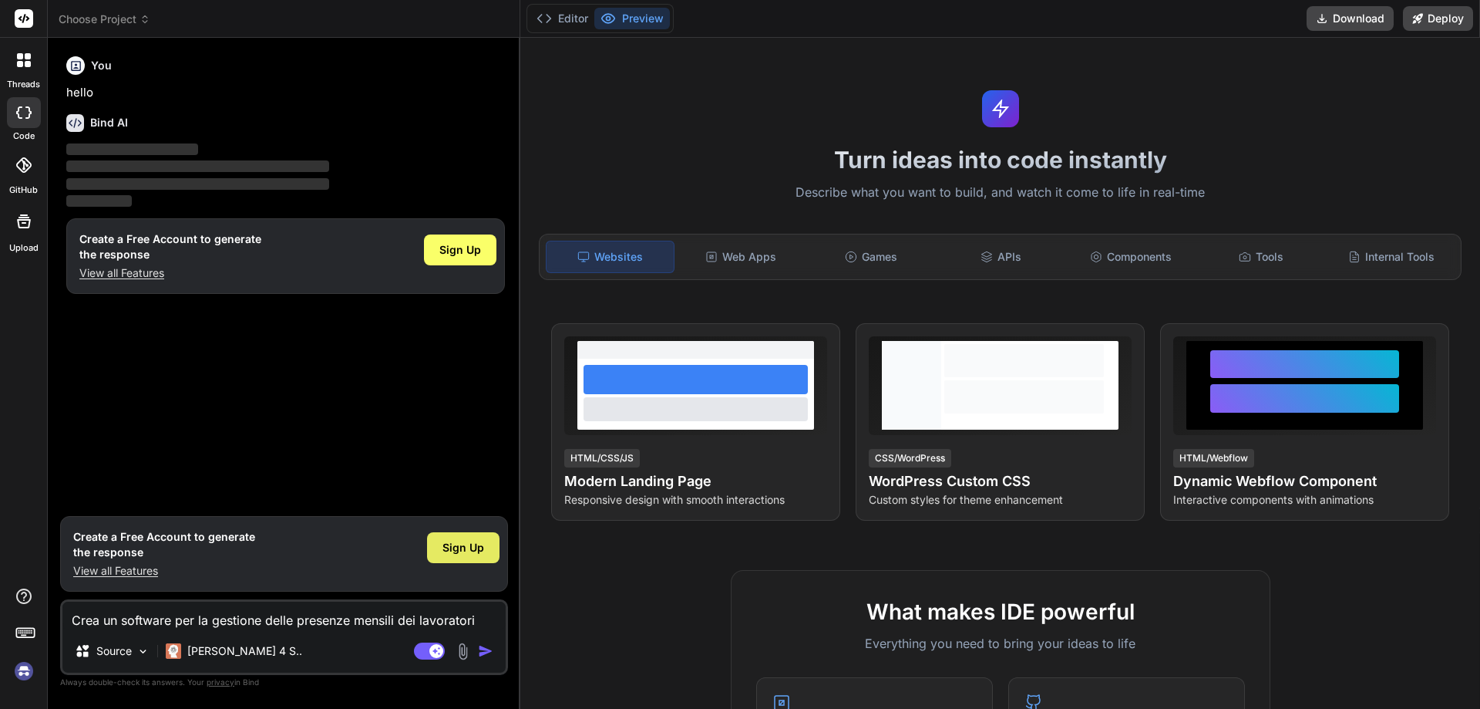
click at [474, 550] on span "Sign Up" at bounding box center [464, 547] width 42 height 15
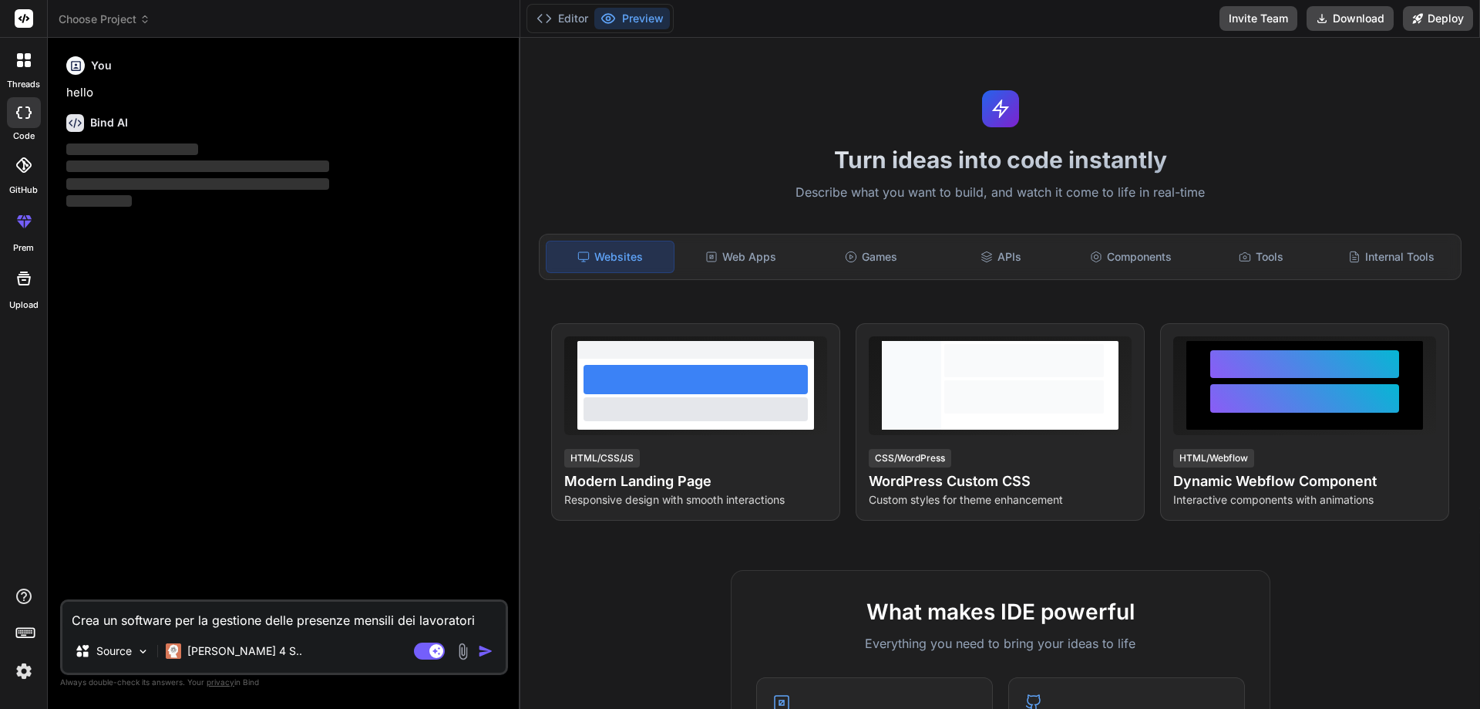
click at [483, 651] on img "button" at bounding box center [485, 650] width 15 height 15
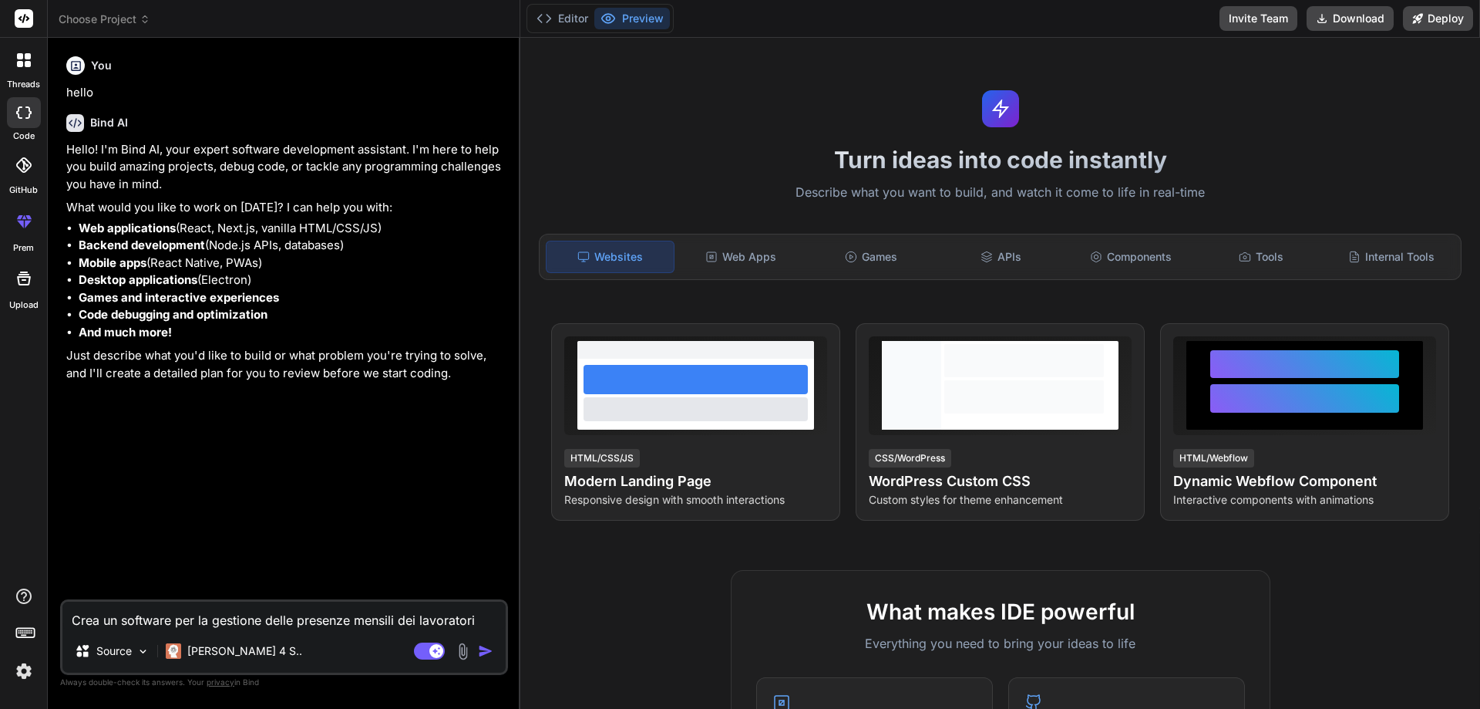
type textarea "x"
click at [233, 617] on textarea "Crea un software per la gestione delle presenze mensili dei lavoratori" at bounding box center [283, 615] width 443 height 28
type textarea "Crea un software per la rdelle presenze mensili dei lavoratori"
type textarea "x"
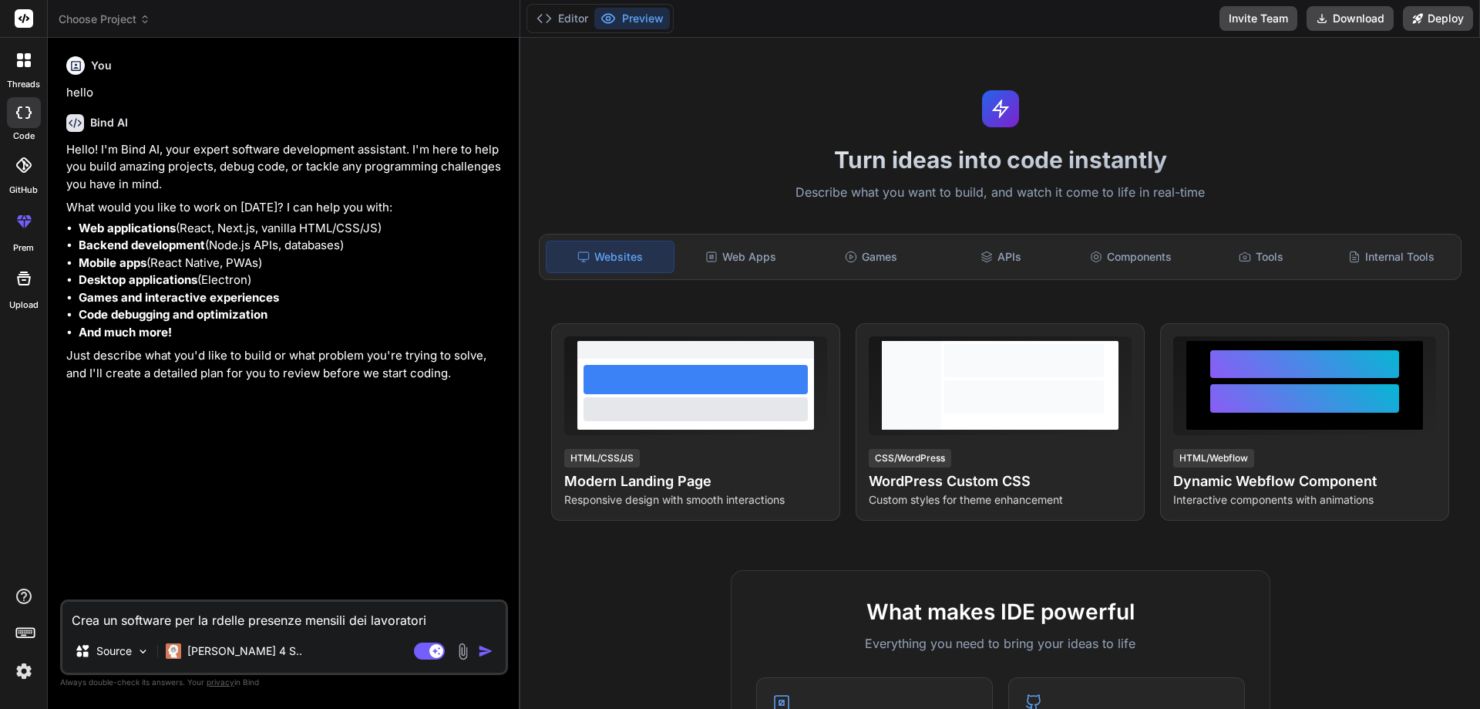
type textarea "Crea un software per la ridelle presenze mensili dei lavoratori"
type textarea "x"
type textarea "Crea un software per la rildelle presenze mensili dei lavoratori"
type textarea "x"
type textarea "Crea un software per la riledelle presenze mensili dei lavoratori"
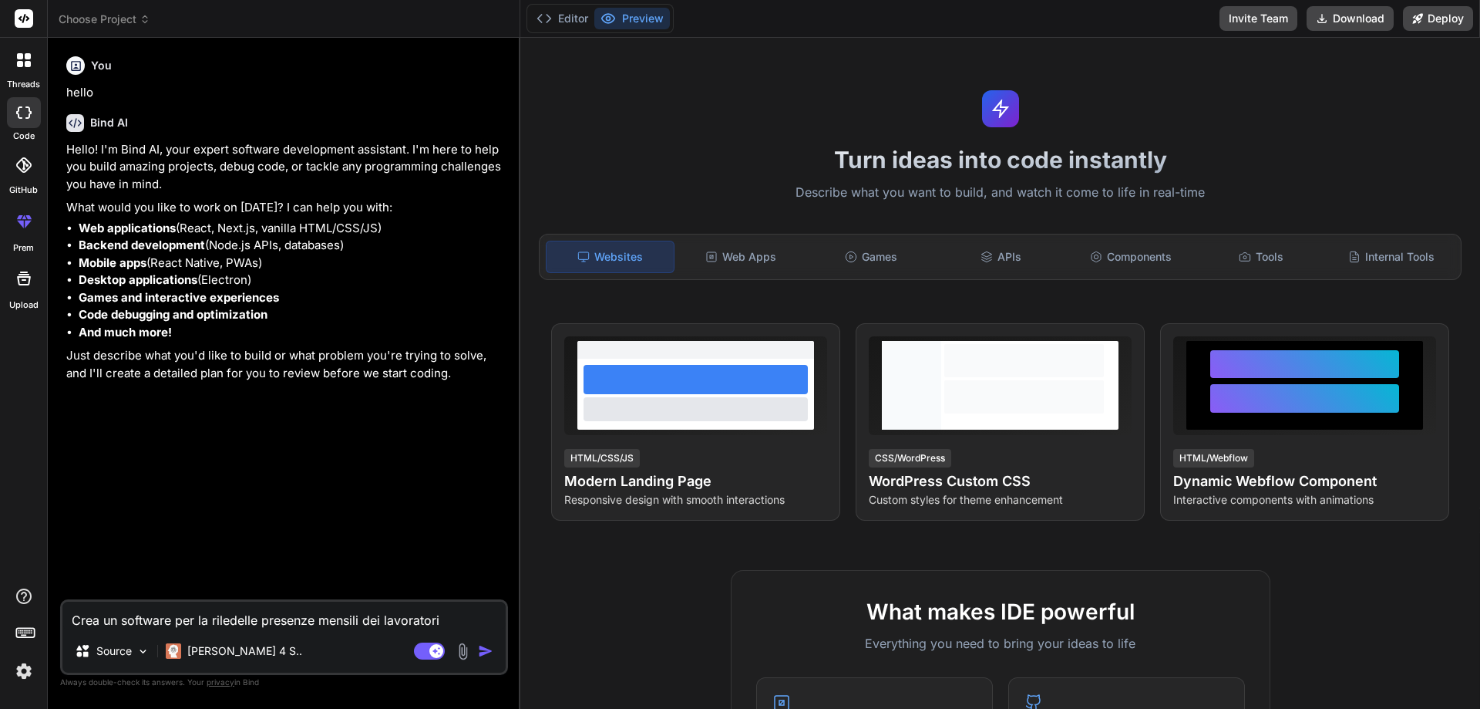
type textarea "x"
type textarea "Crea un software per la rilevdelle presenze mensili dei lavoratori"
type textarea "x"
type textarea "Crea un software per la rilevadelle presenze mensili dei lavoratori"
type textarea "x"
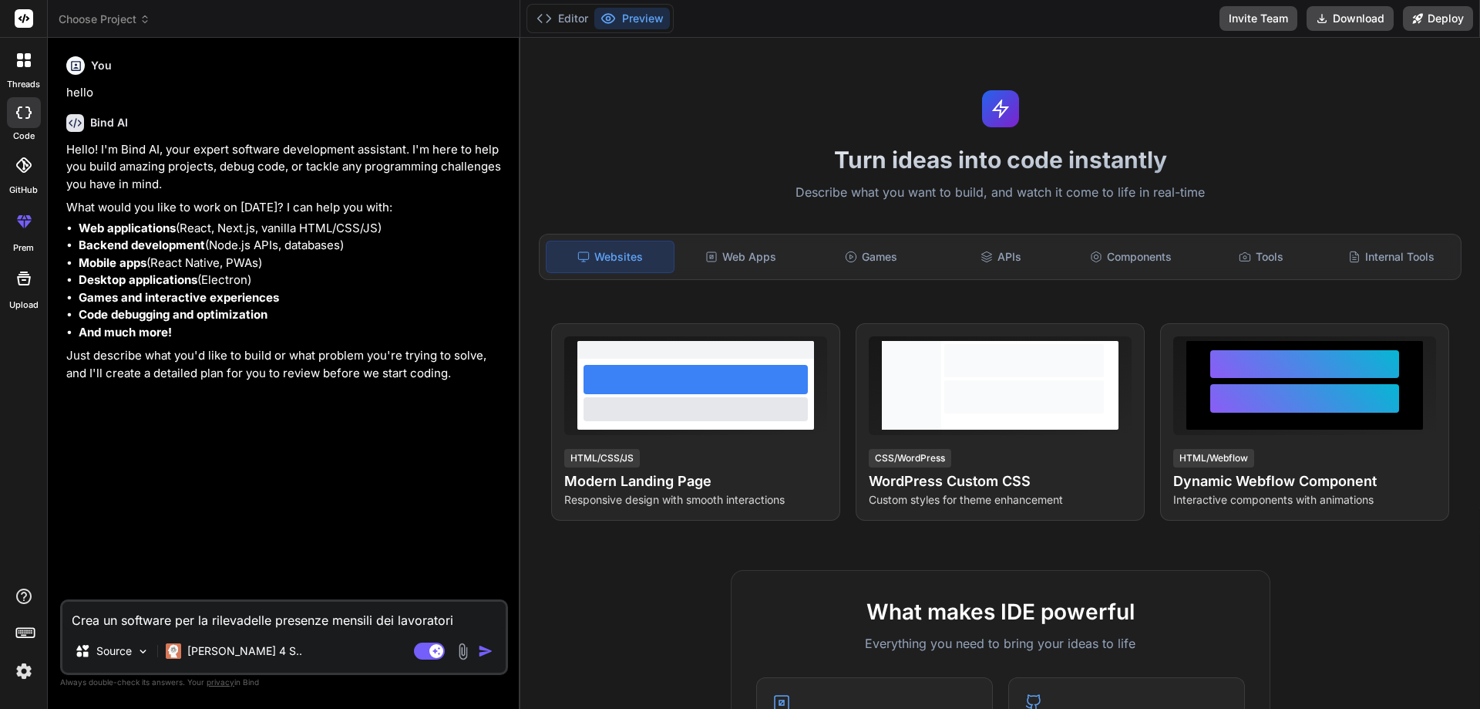
type textarea "Crea un software per la rilevazdelle presenze mensili dei lavoratori"
type textarea "x"
type textarea "Crea un software per la rilevazidelle presenze mensili dei lavoratori"
type textarea "x"
type textarea "Crea un software per la rilevaziodelle presenze mensili dei lavoratori"
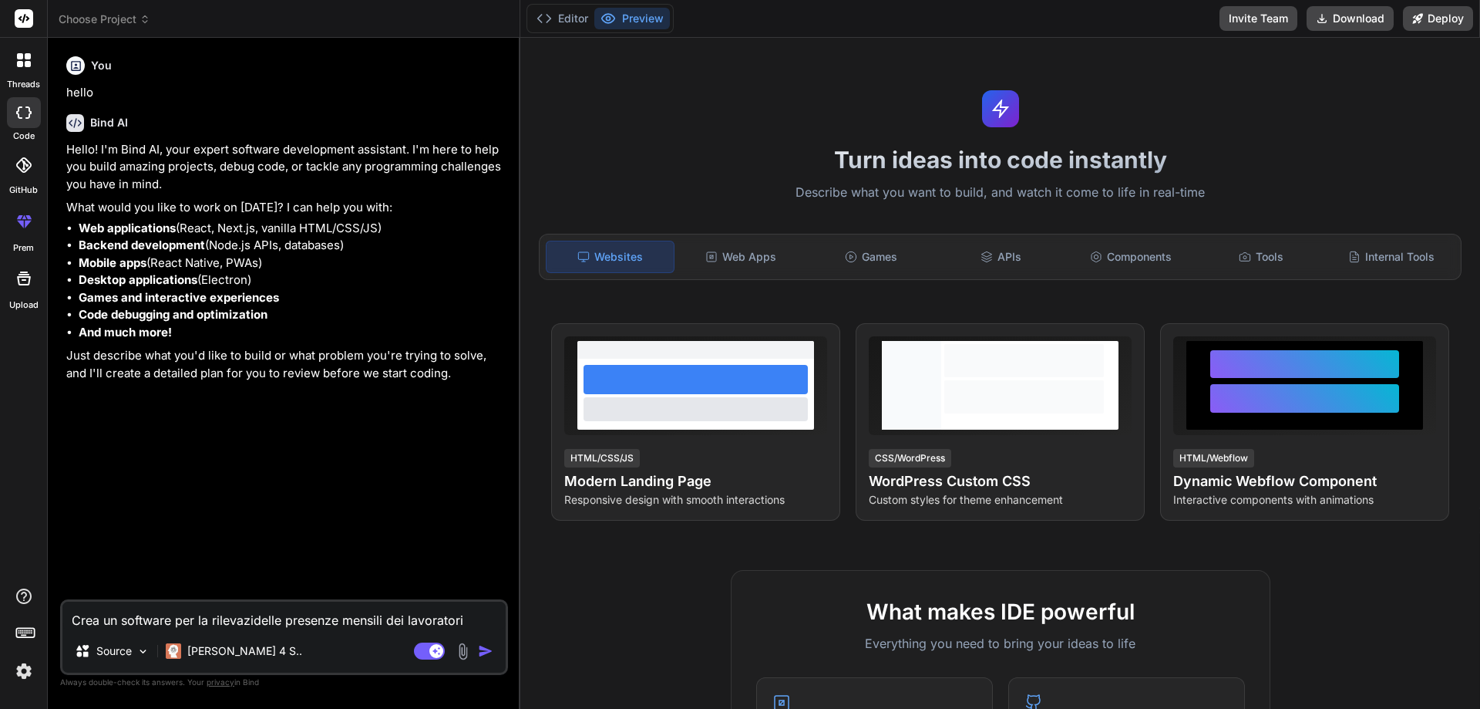
type textarea "x"
type textarea "Crea un software per la rilevaziondelle presenze mensili dei lavoratori"
type textarea "x"
type textarea "Crea un software per la rilevazionedelle presenze mensili dei lavoratori"
type textarea "x"
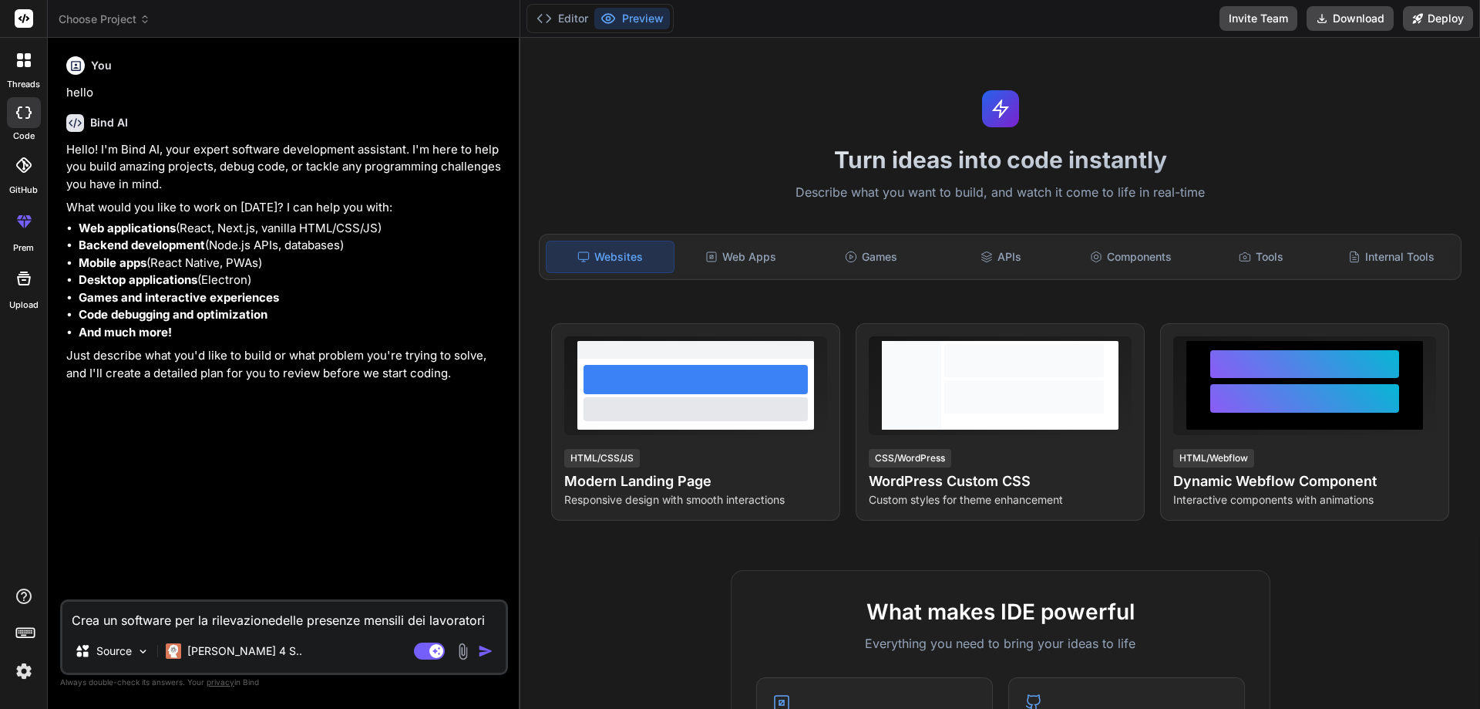
type textarea "Crea un software per la rilevazione delle presenze mensili dei lavoratori"
type textarea "x"
type textarea "Crea un software per la rilevazione delle presenze mensili dei lavoratori"
click at [485, 648] on img "button" at bounding box center [485, 650] width 15 height 15
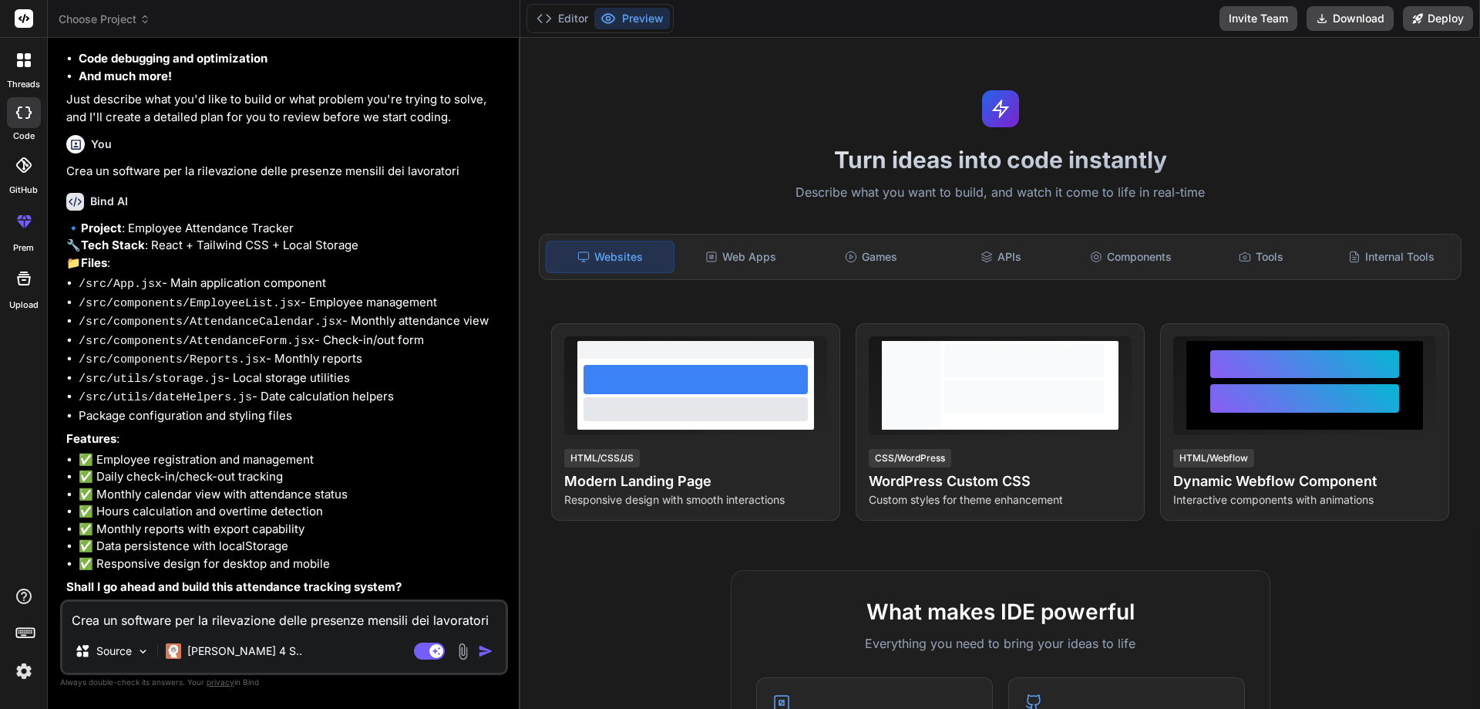
scroll to position [280, 0]
type textarea "x"
click at [284, 622] on textarea "Crea un software per la rilevazione delle presenze mensili dei lavoratori" at bounding box center [283, 615] width 443 height 28
type textarea "s"
type textarea "x"
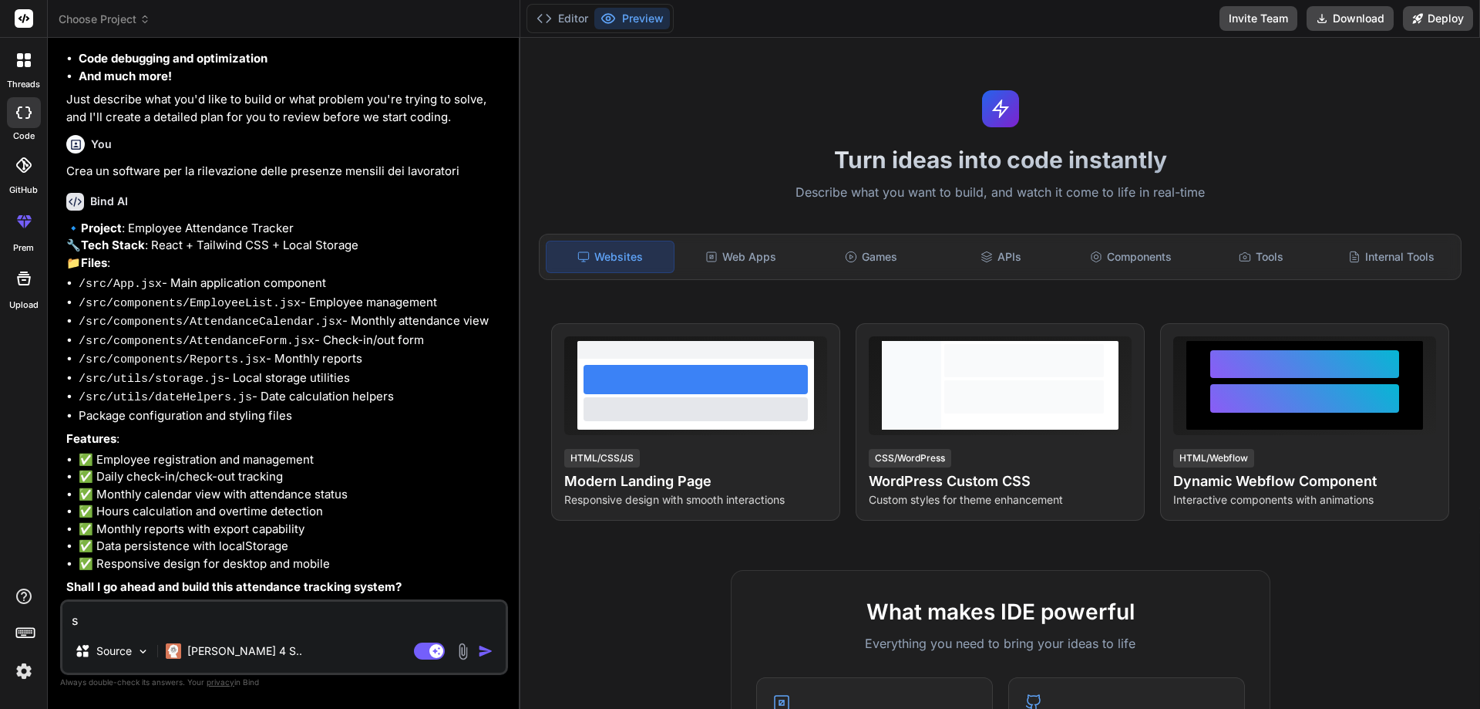
type textarea "si"
type textarea "x"
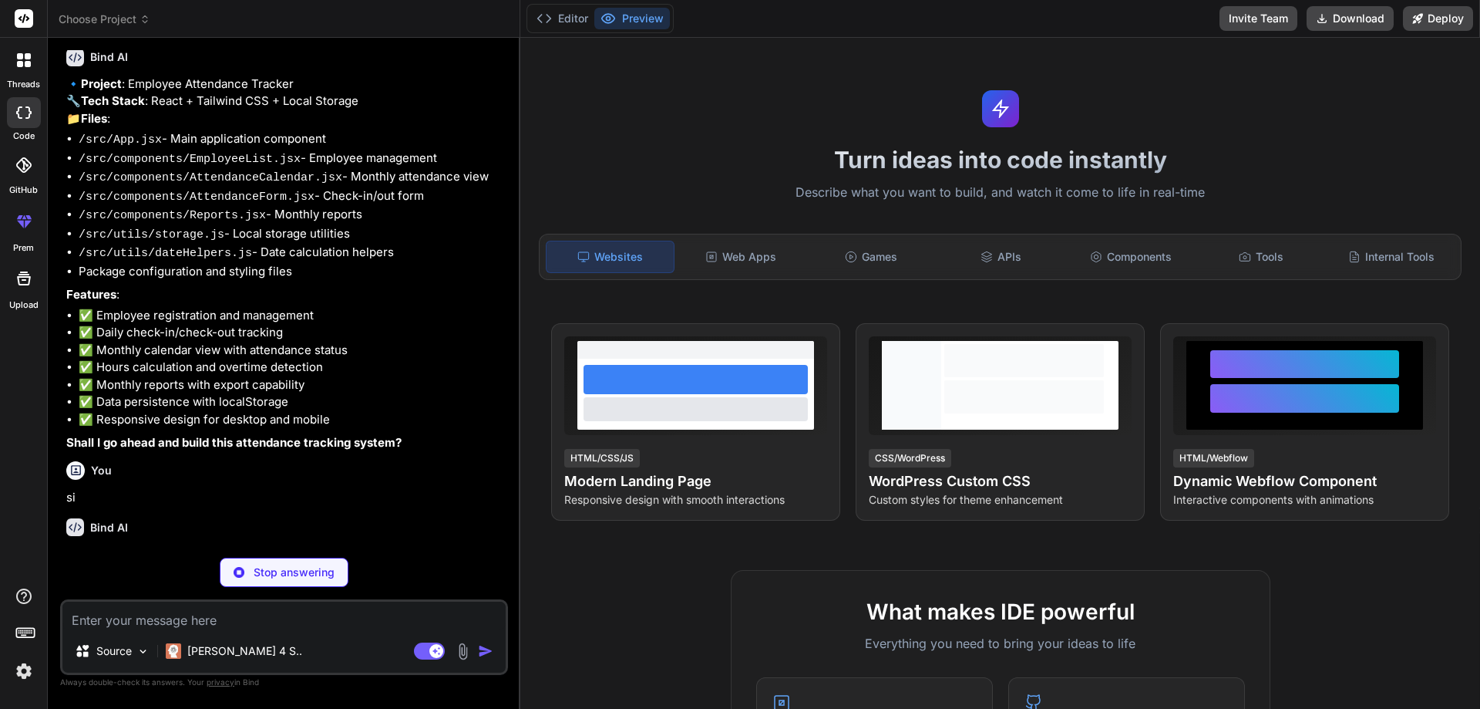
scroll to position [439, 0]
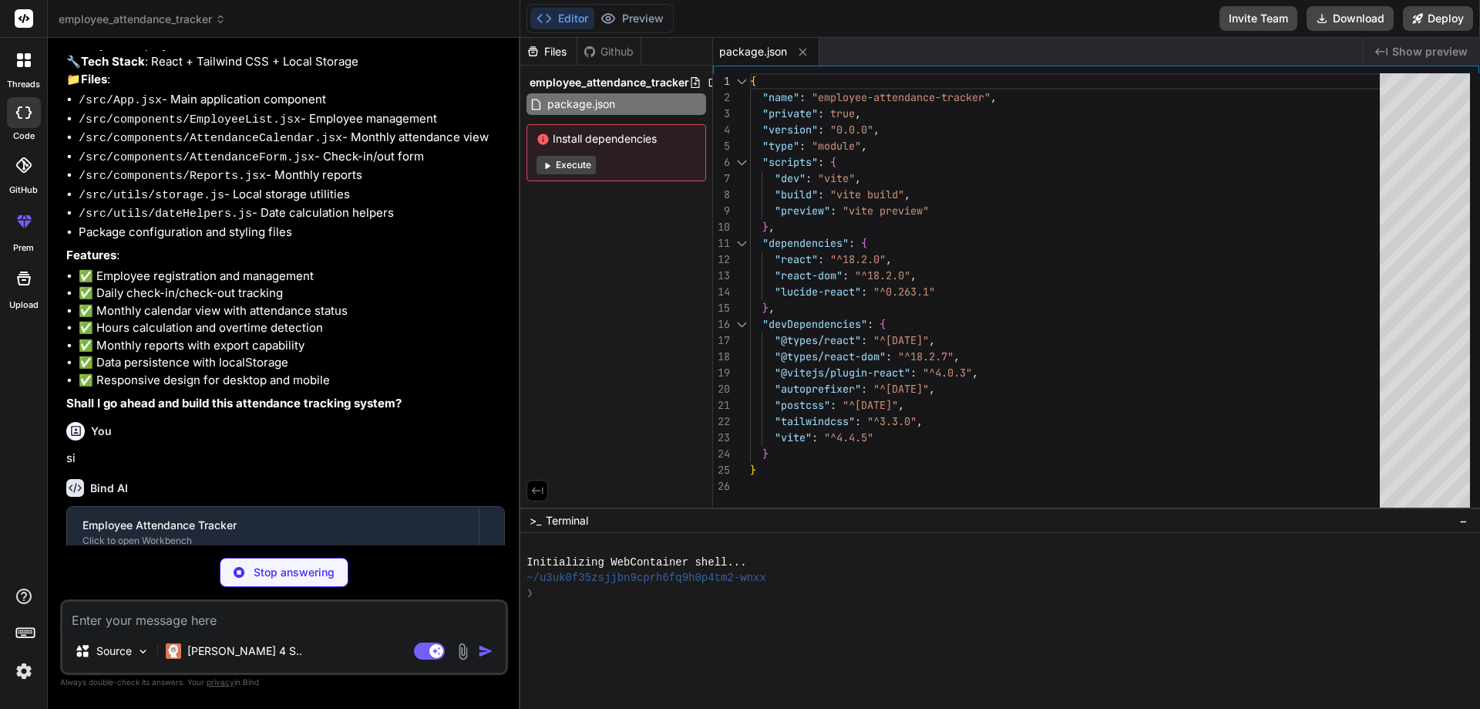
type textarea "x"
type textarea "<script type="module" src="/src/main.jsx"></script> </body> </html>"
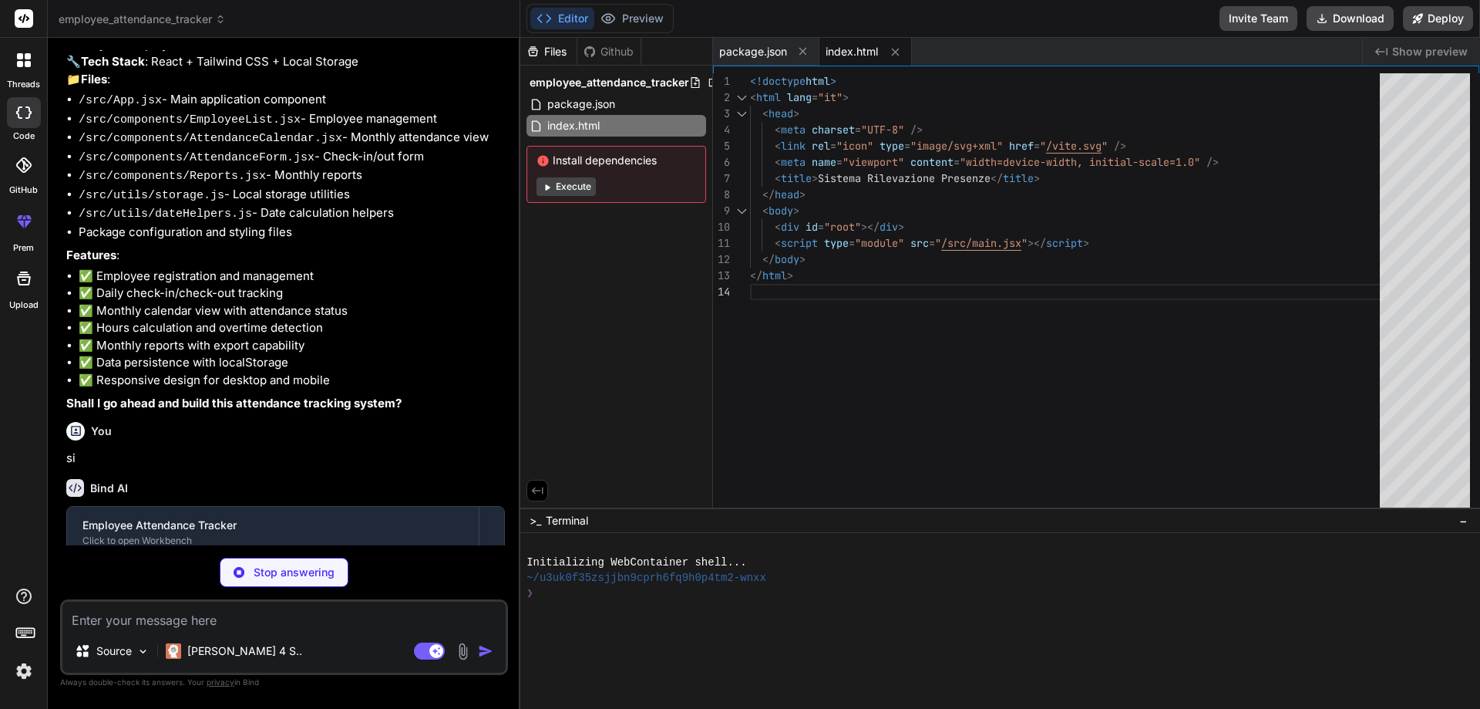
type textarea "x"
type textarea "}"
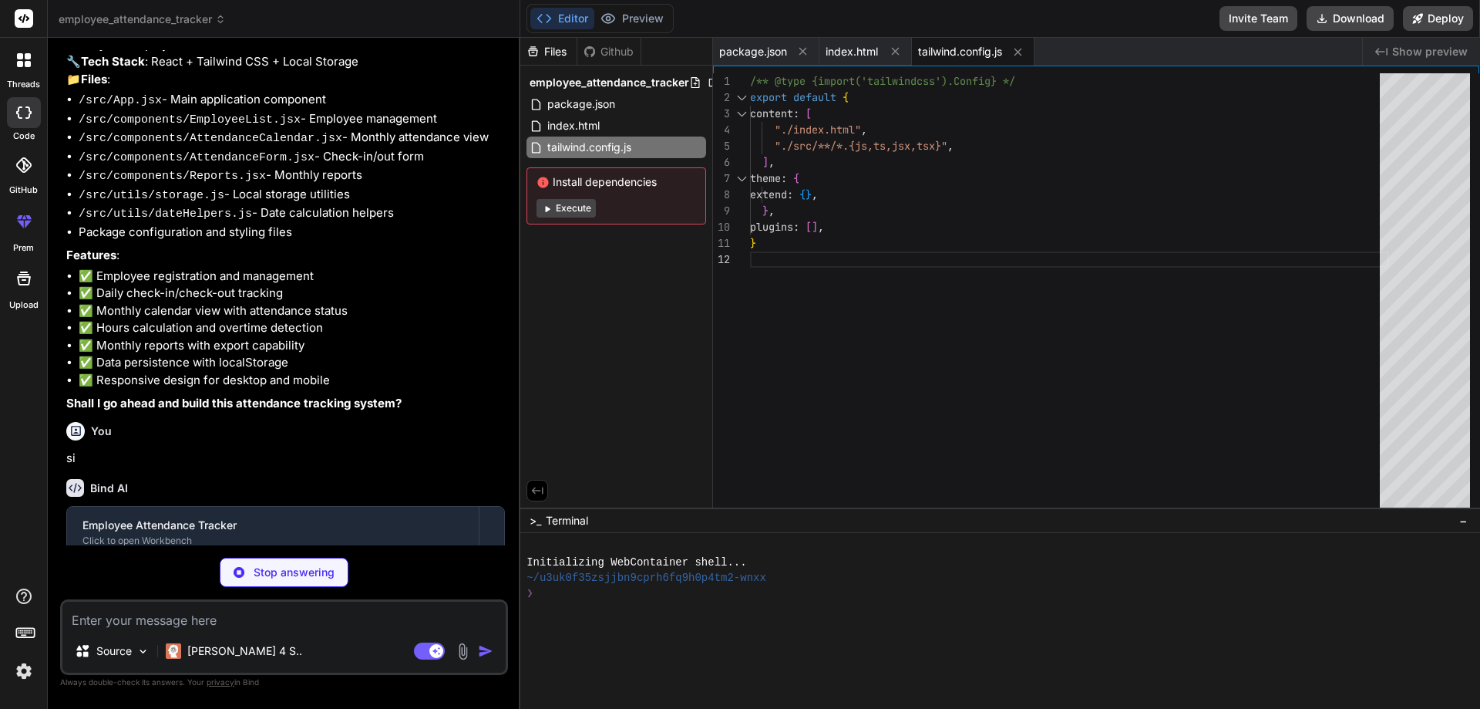
type textarea "x"
type textarea "export default { plugins: { tailwindcss: {}, autoprefixer: {}, }, }"
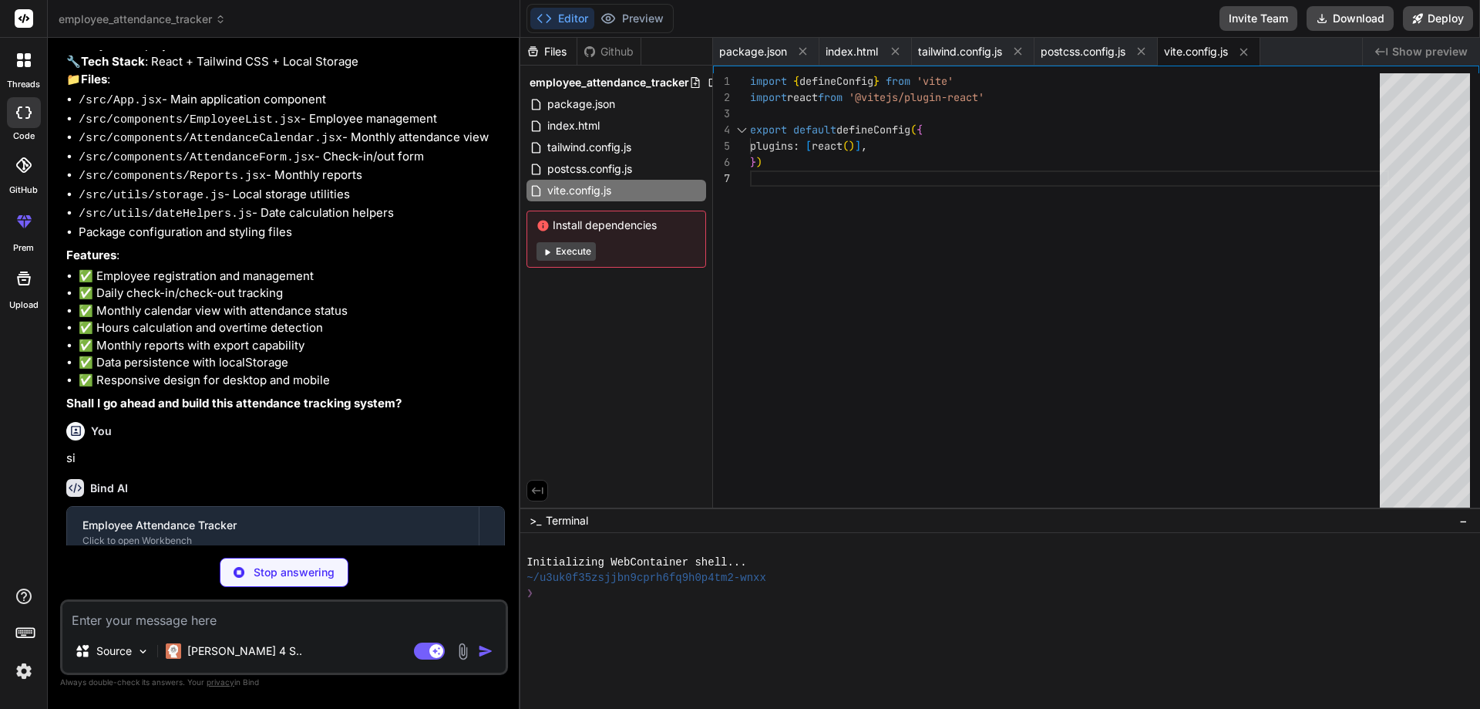
type textarea "x"
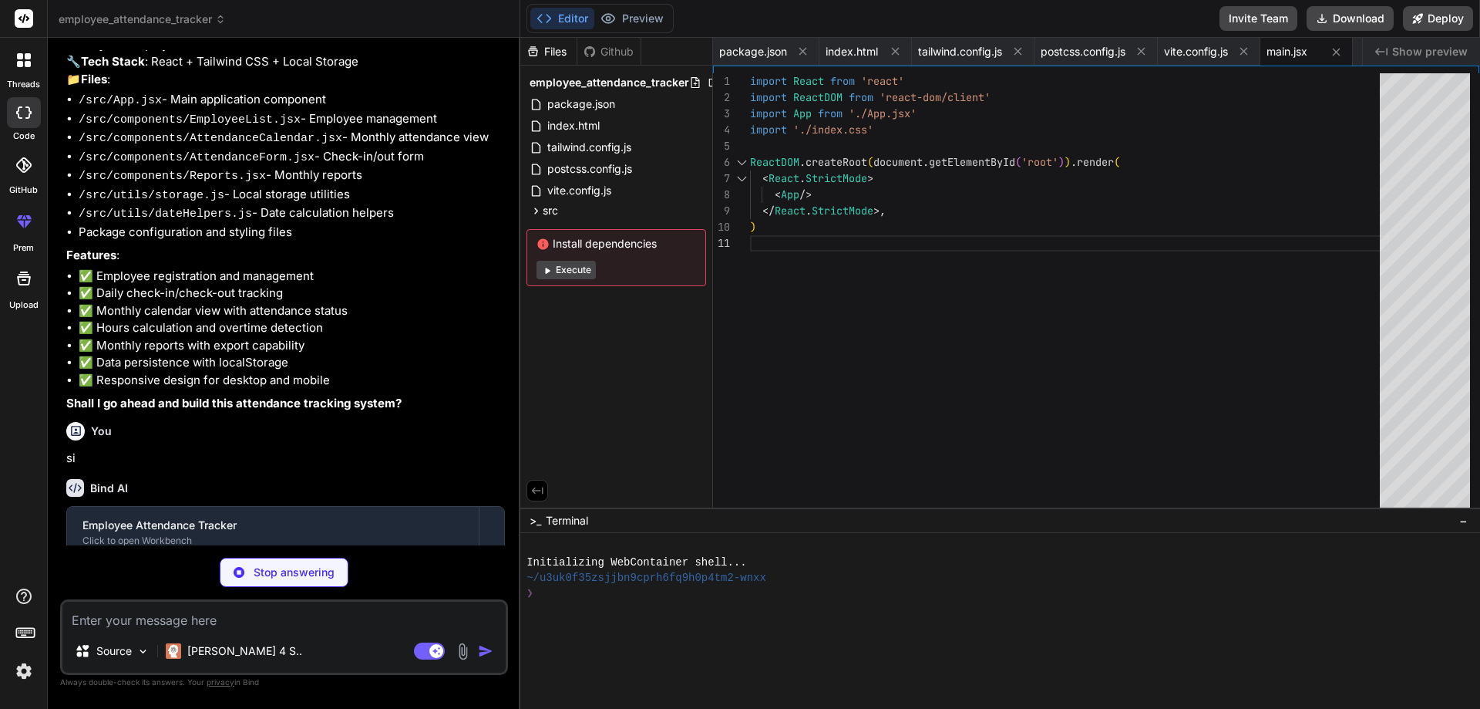
type textarea "x"
type textarea "-moz-osx-font-smoothing: grayscale; }"
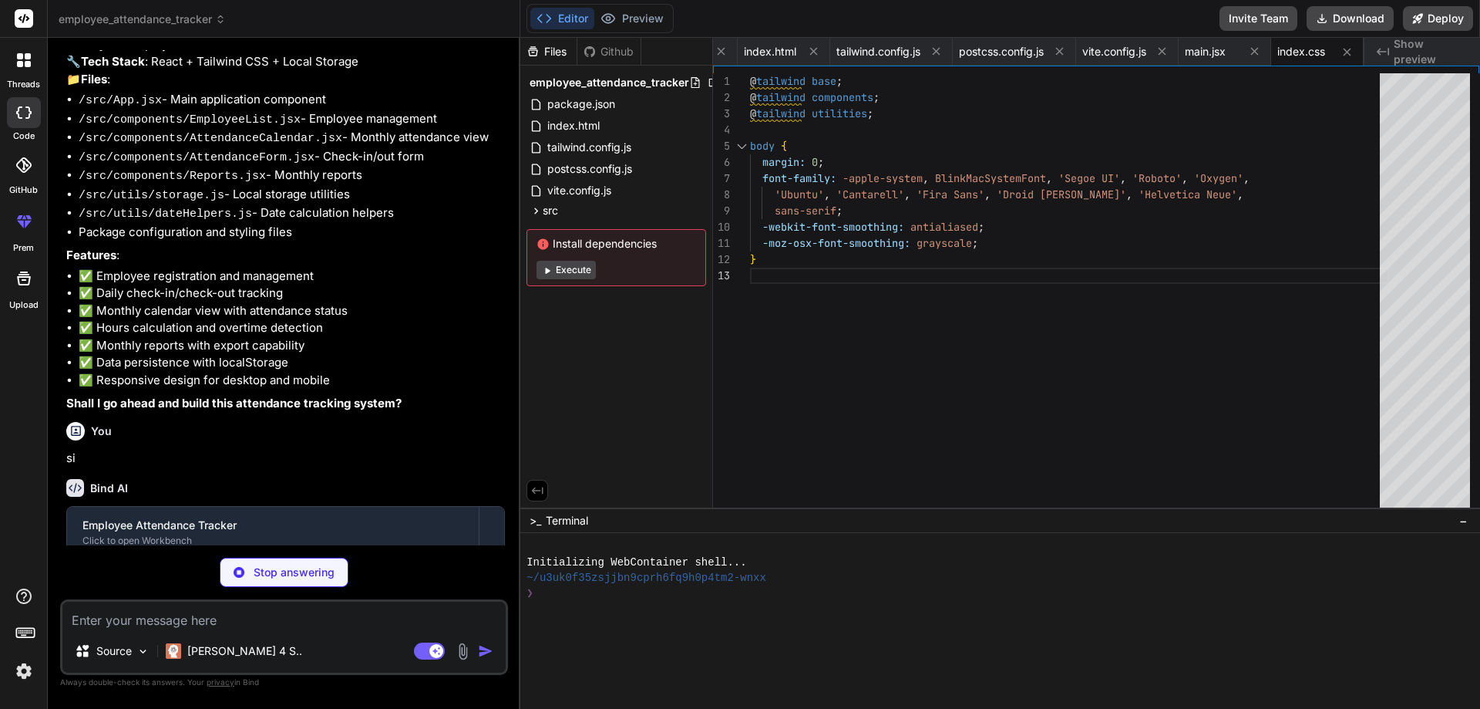
type textarea "x"
type textarea "export default App;"
type textarea "x"
type textarea "</div> </div> </div> ); }; export default EmployeeList;"
type textarea "x"
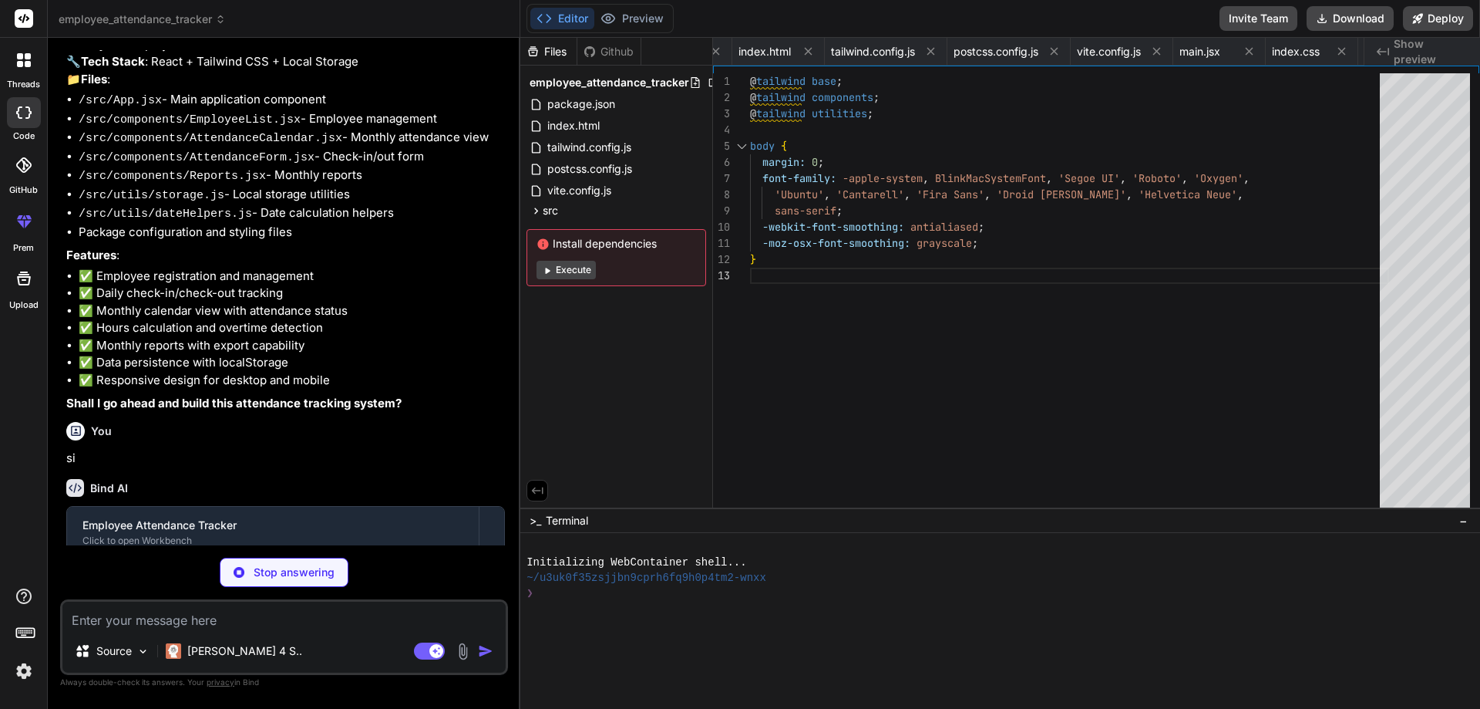
type textarea "}; export default AttendanceForm;"
type textarea "x"
type textarea "</div> </div> </div> ); }; export default AttendanceCalendar;"
type textarea "x"
type textarea "); }; export default Reports;"
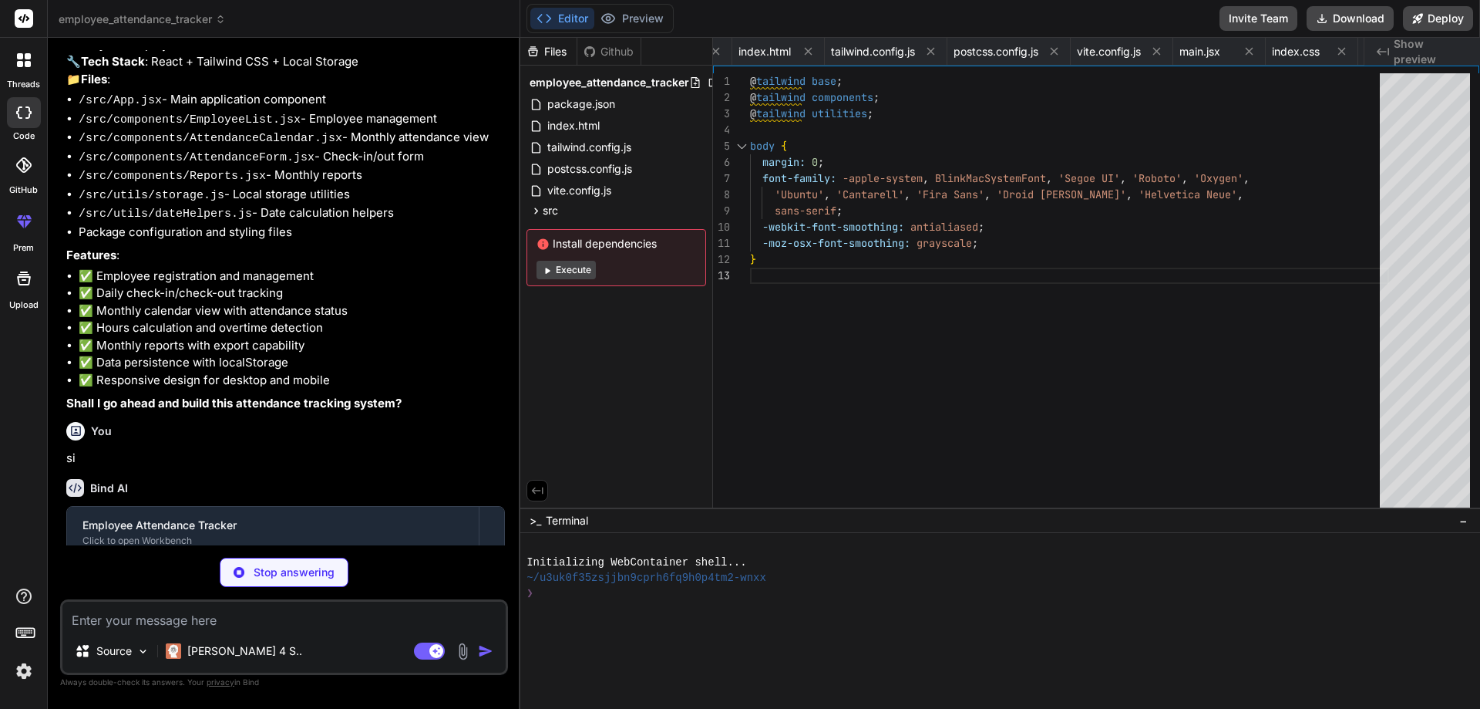
type textarea "x"
type textarea "} };"
type textarea "x"
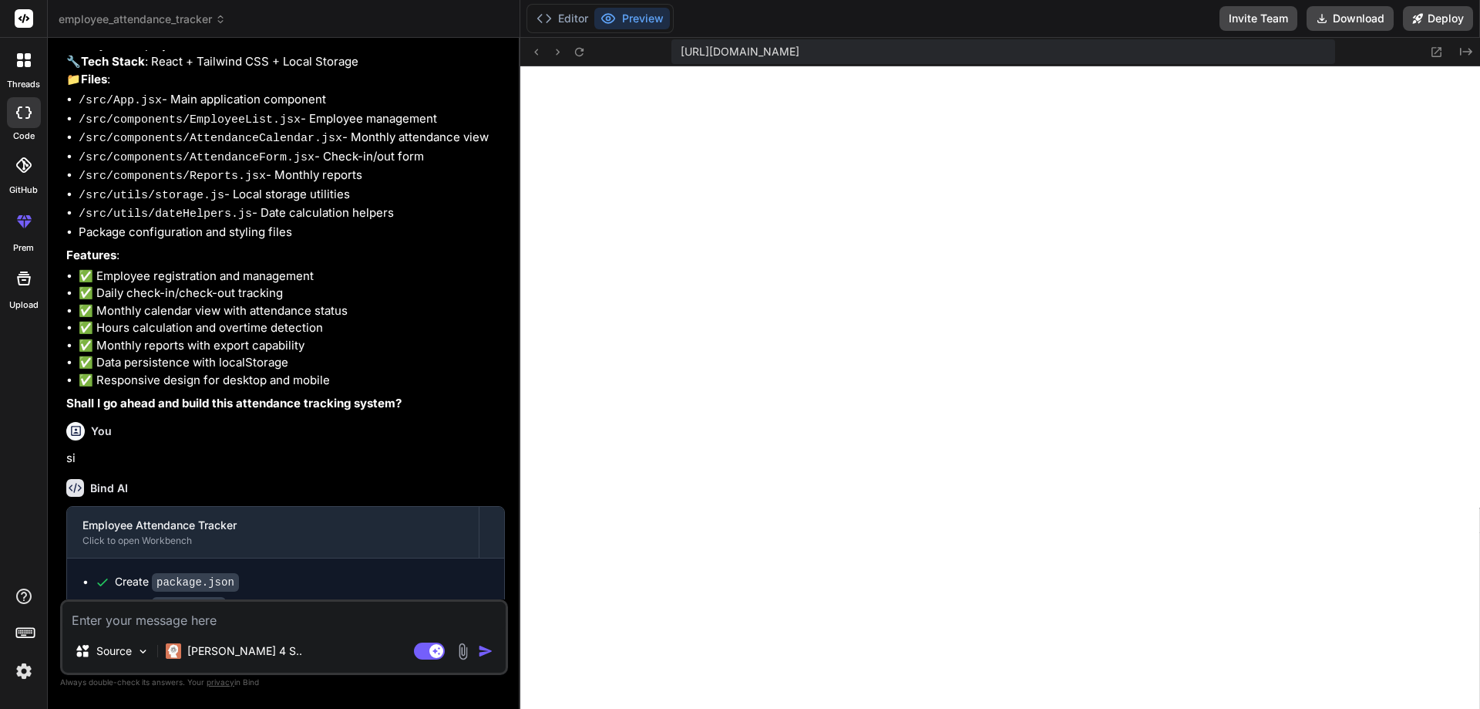
scroll to position [463, 0]
click at [1375, 15] on button "Download" at bounding box center [1350, 18] width 87 height 25
drag, startPoint x: 1456, startPoint y: 22, endPoint x: 1441, endPoint y: 45, distance: 28.0
click at [1456, 21] on button "Deploy" at bounding box center [1438, 18] width 70 height 25
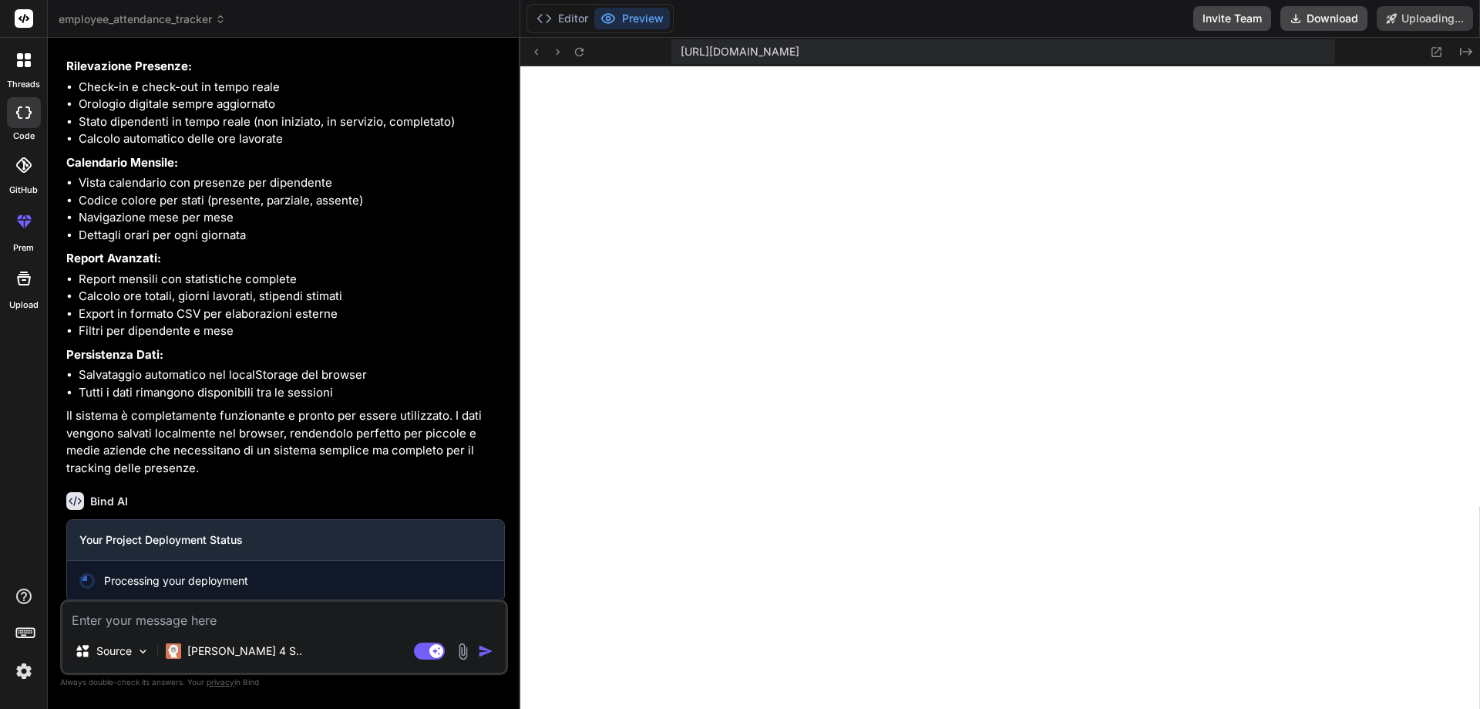
scroll to position [1631, 0]
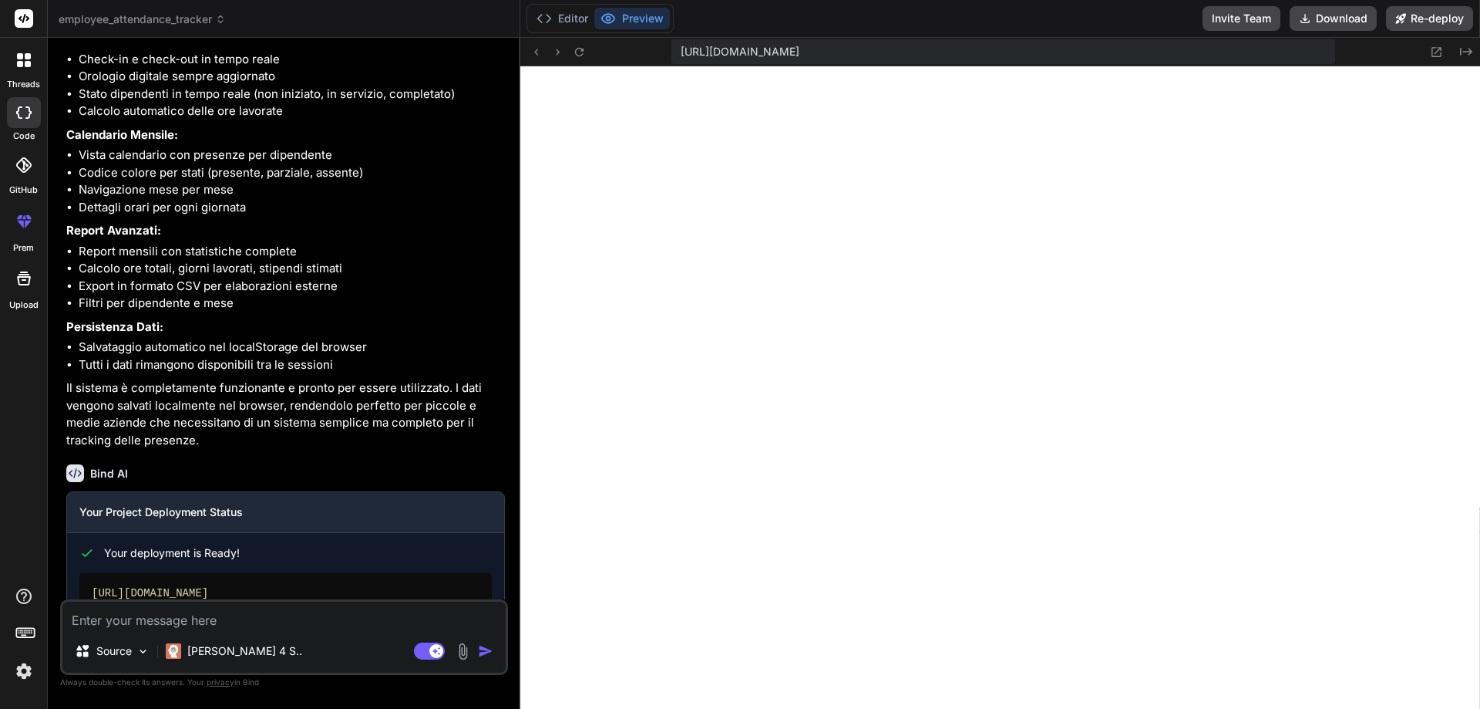
type textarea "x"
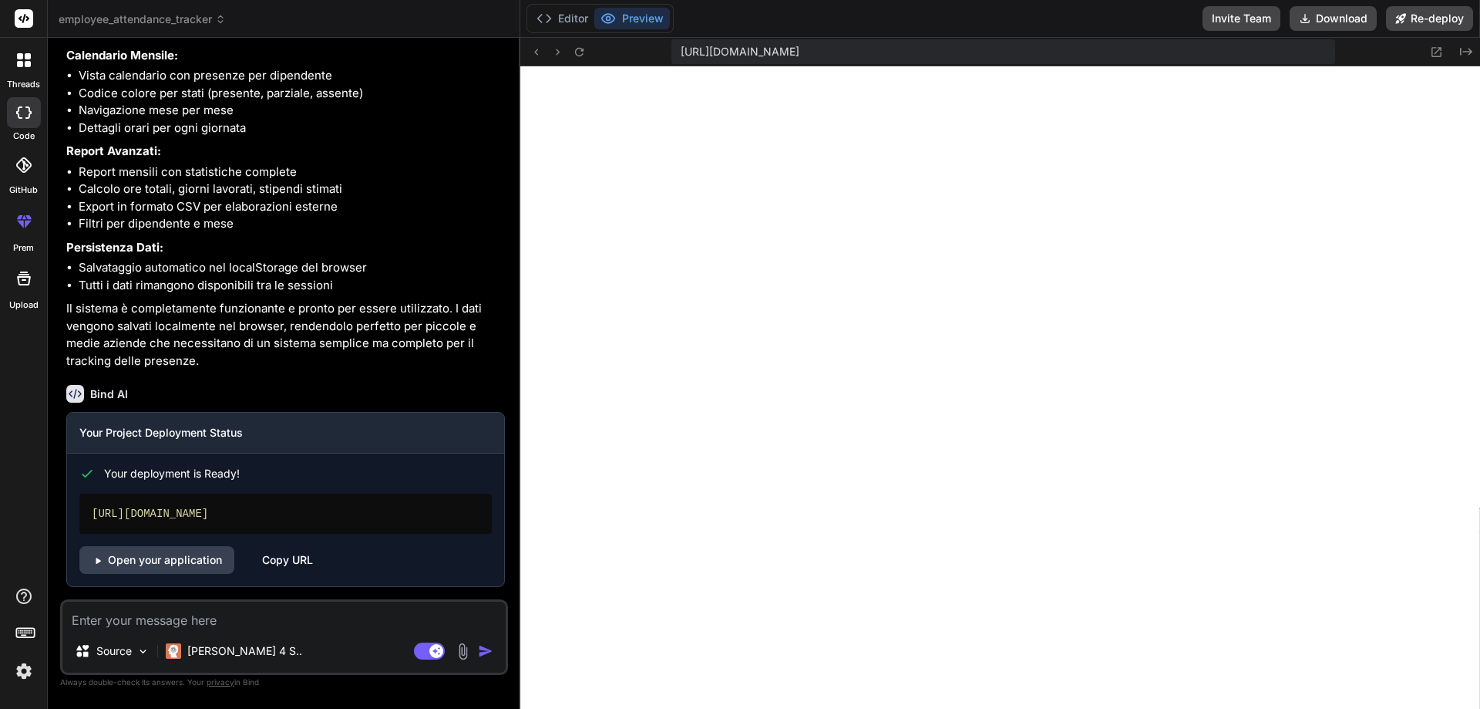
scroll to position [1724, 0]
click at [299, 563] on div "Copy URL" at bounding box center [287, 560] width 51 height 28
click at [263, 621] on textarea at bounding box center [283, 615] width 443 height 28
type textarea "p"
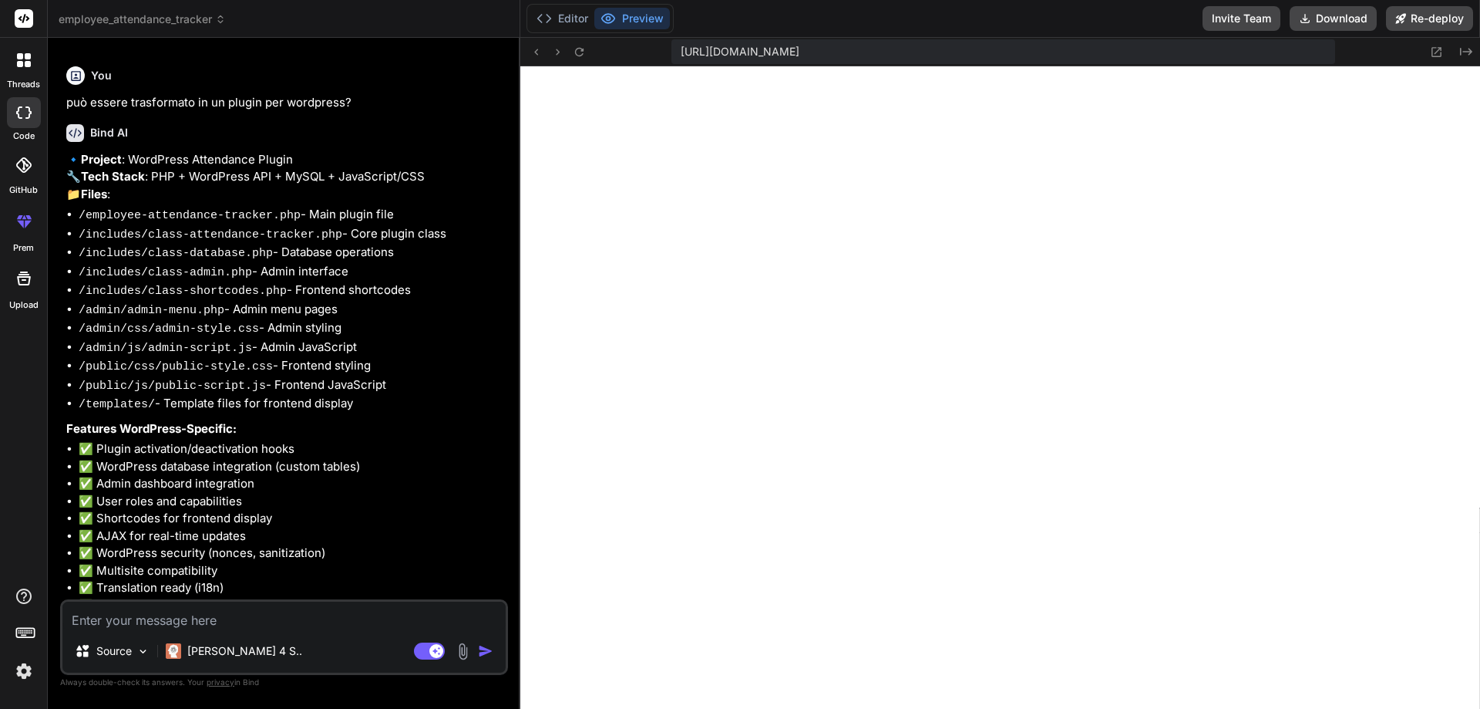
scroll to position [2496, 0]
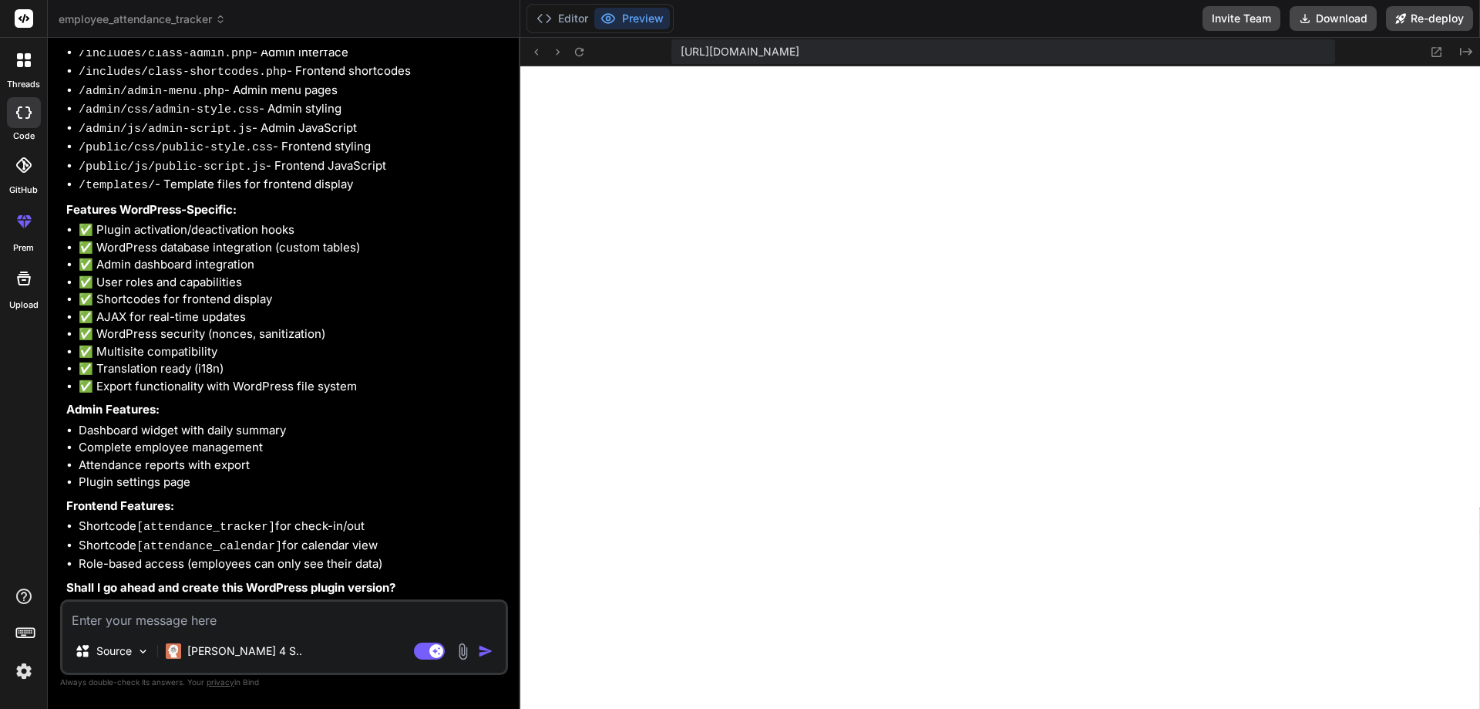
click at [315, 616] on textarea at bounding box center [283, 615] width 443 height 28
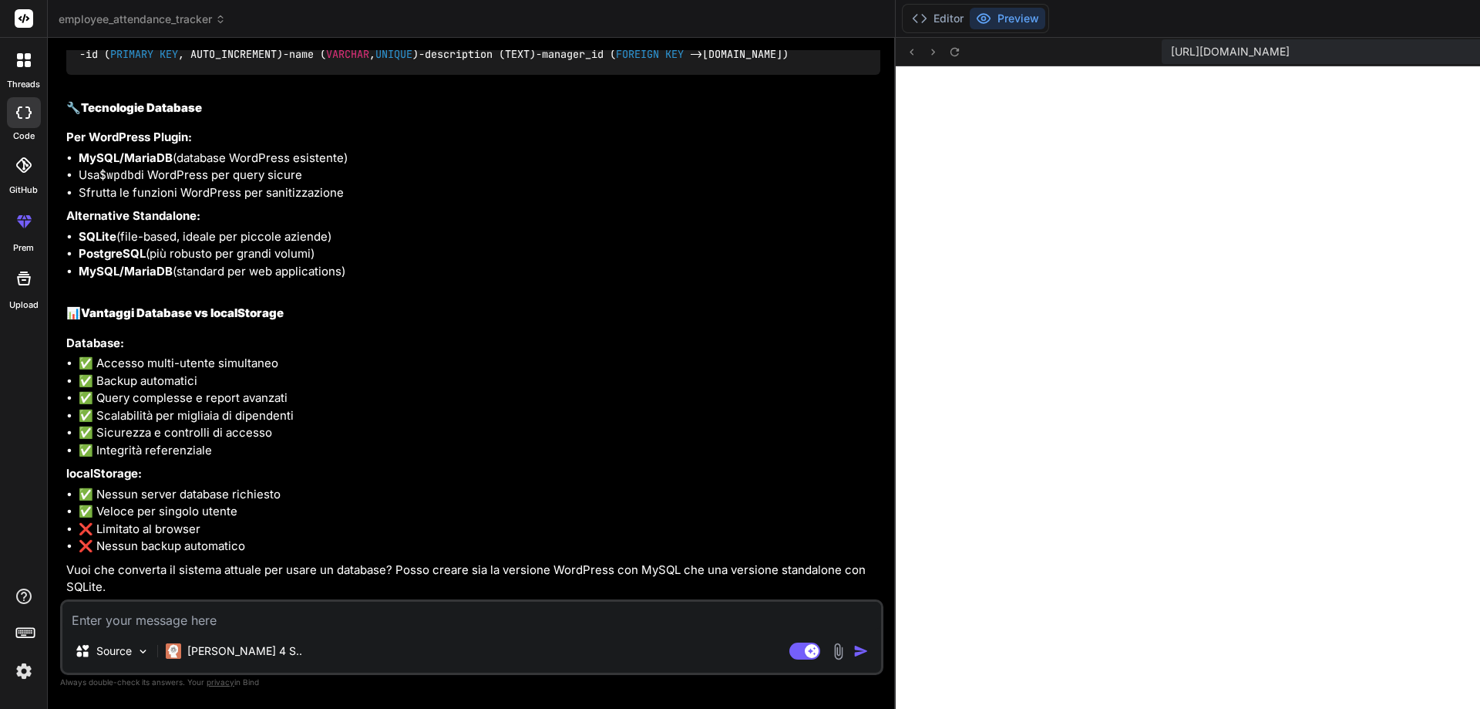
scroll to position [3914, 0]
click at [298, 617] on textarea at bounding box center [471, 615] width 819 height 28
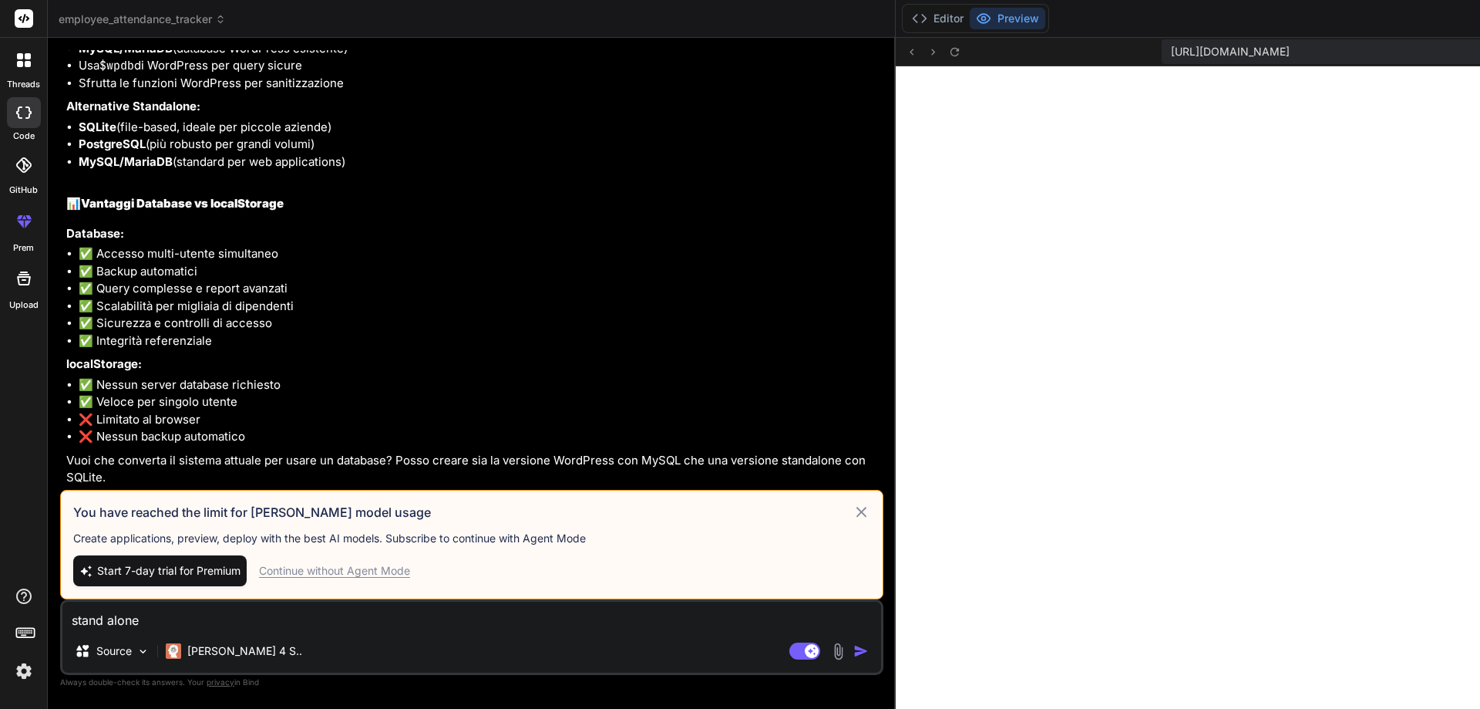
scroll to position [3968, 0]
click at [853, 503] on icon at bounding box center [862, 512] width 18 height 19
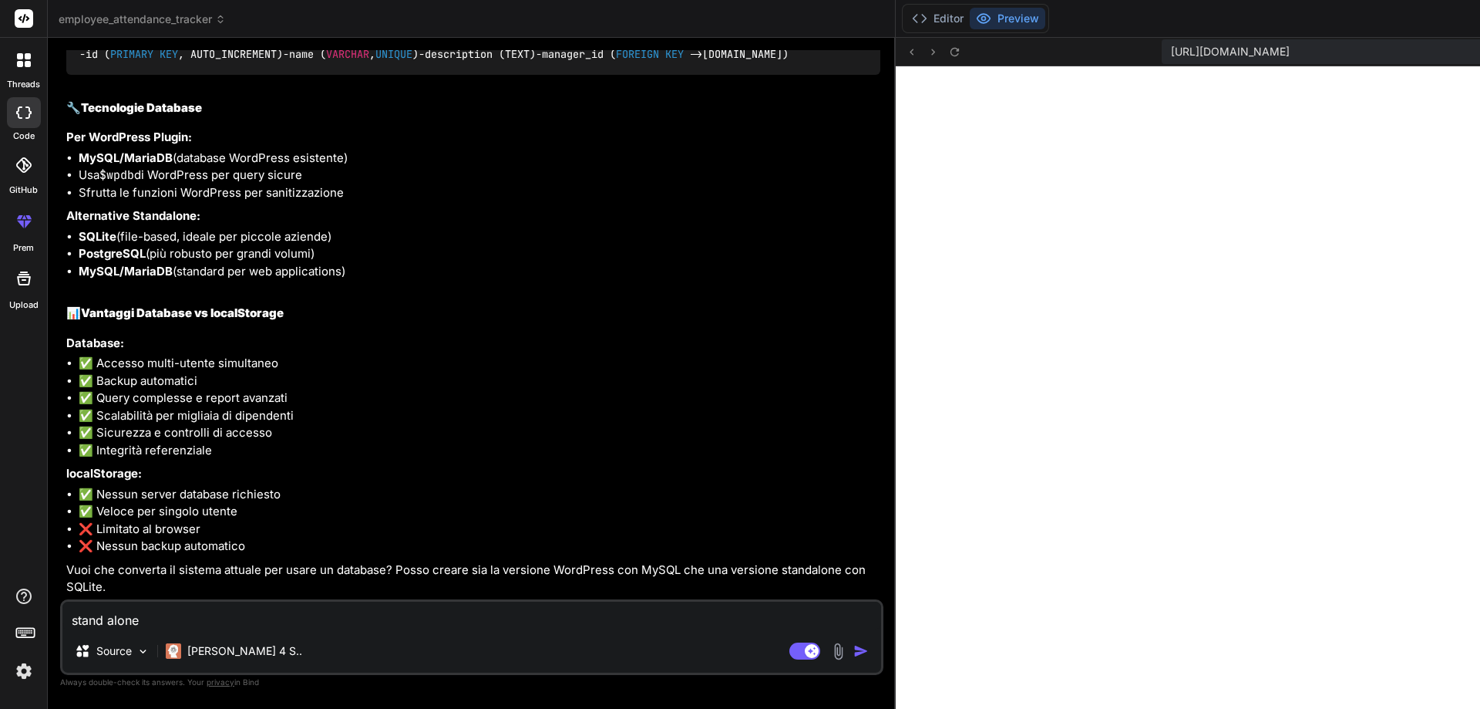
scroll to position [3914, 0]
click at [264, 622] on textarea "stand alone" at bounding box center [471, 615] width 819 height 28
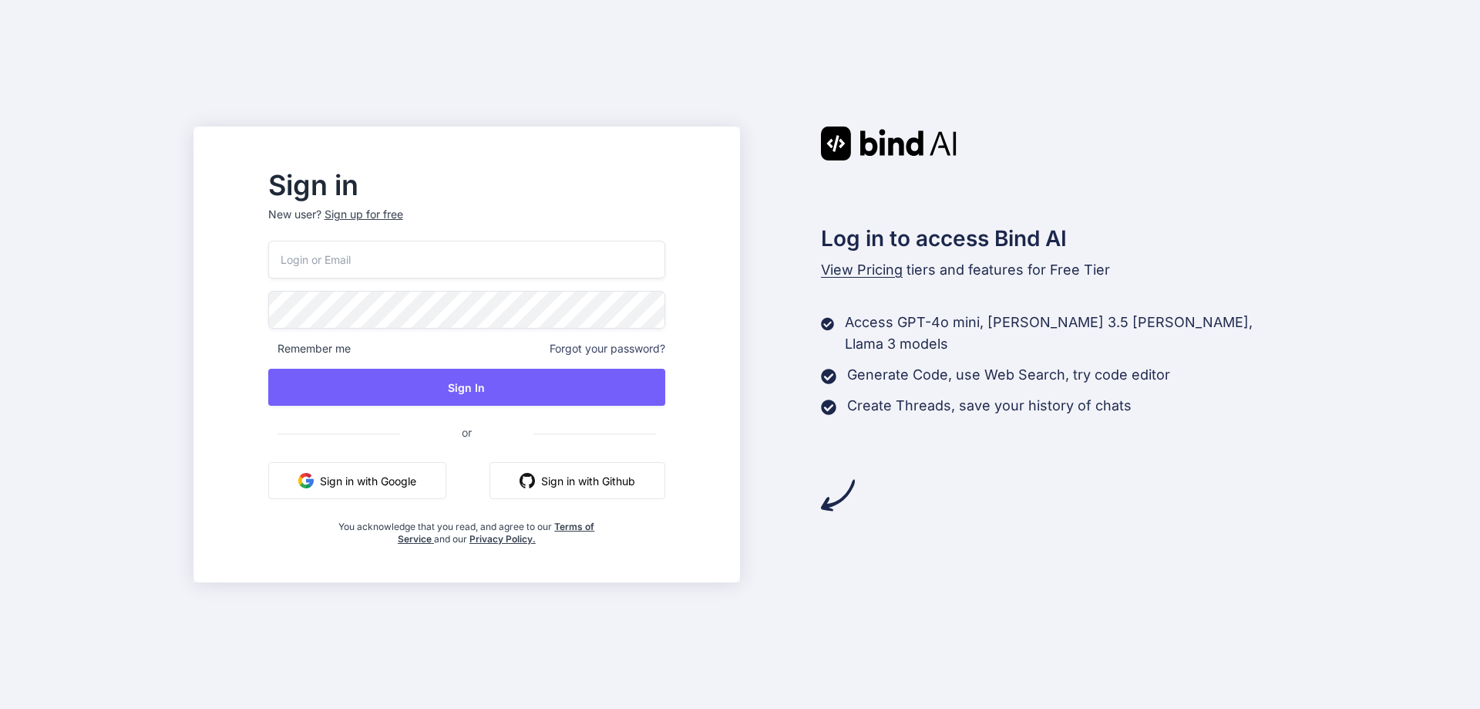
click at [394, 480] on button "Sign in with Google" at bounding box center [357, 480] width 178 height 37
